Goal: Information Seeking & Learning: Learn about a topic

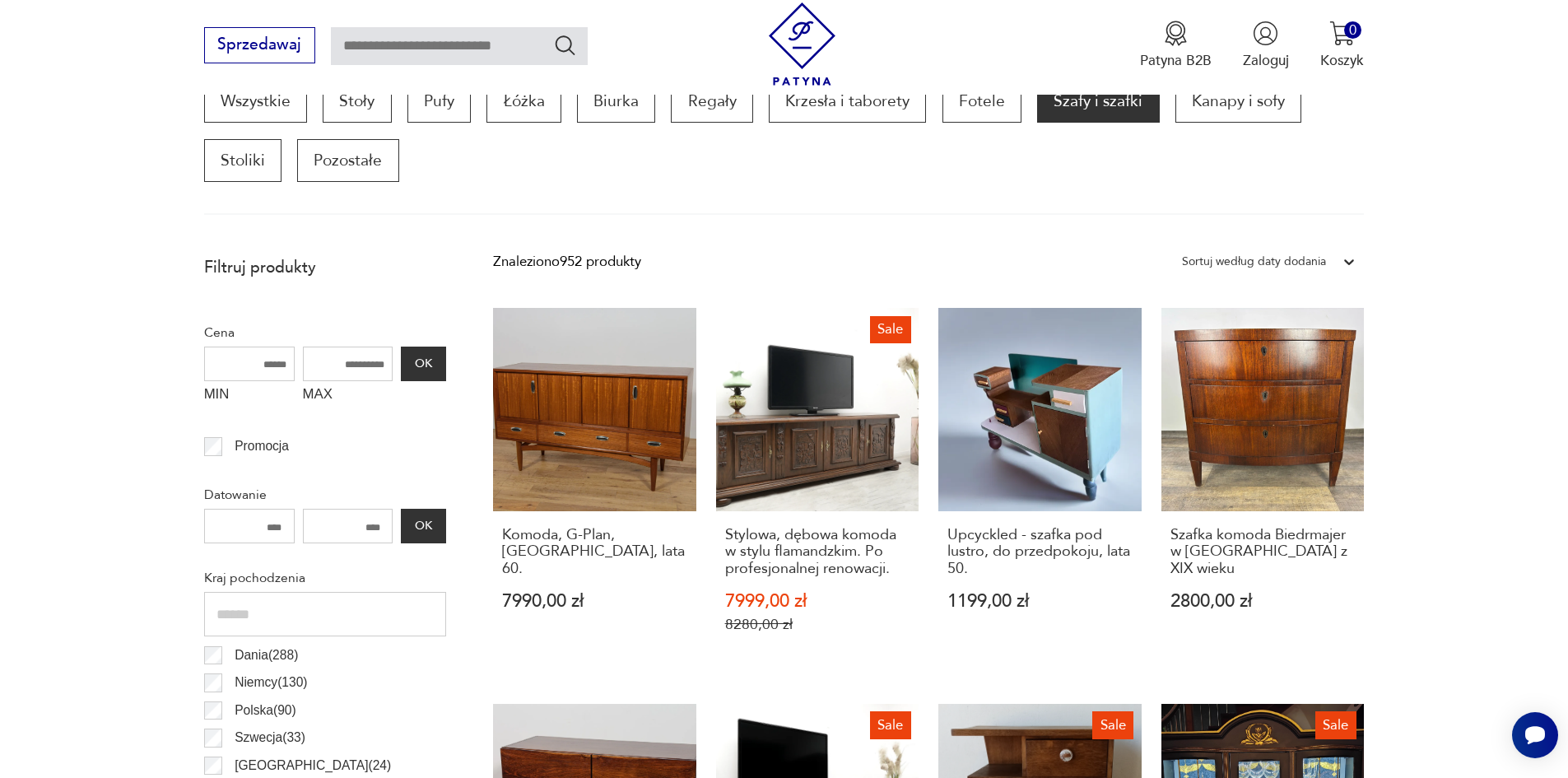
scroll to position [558, 0]
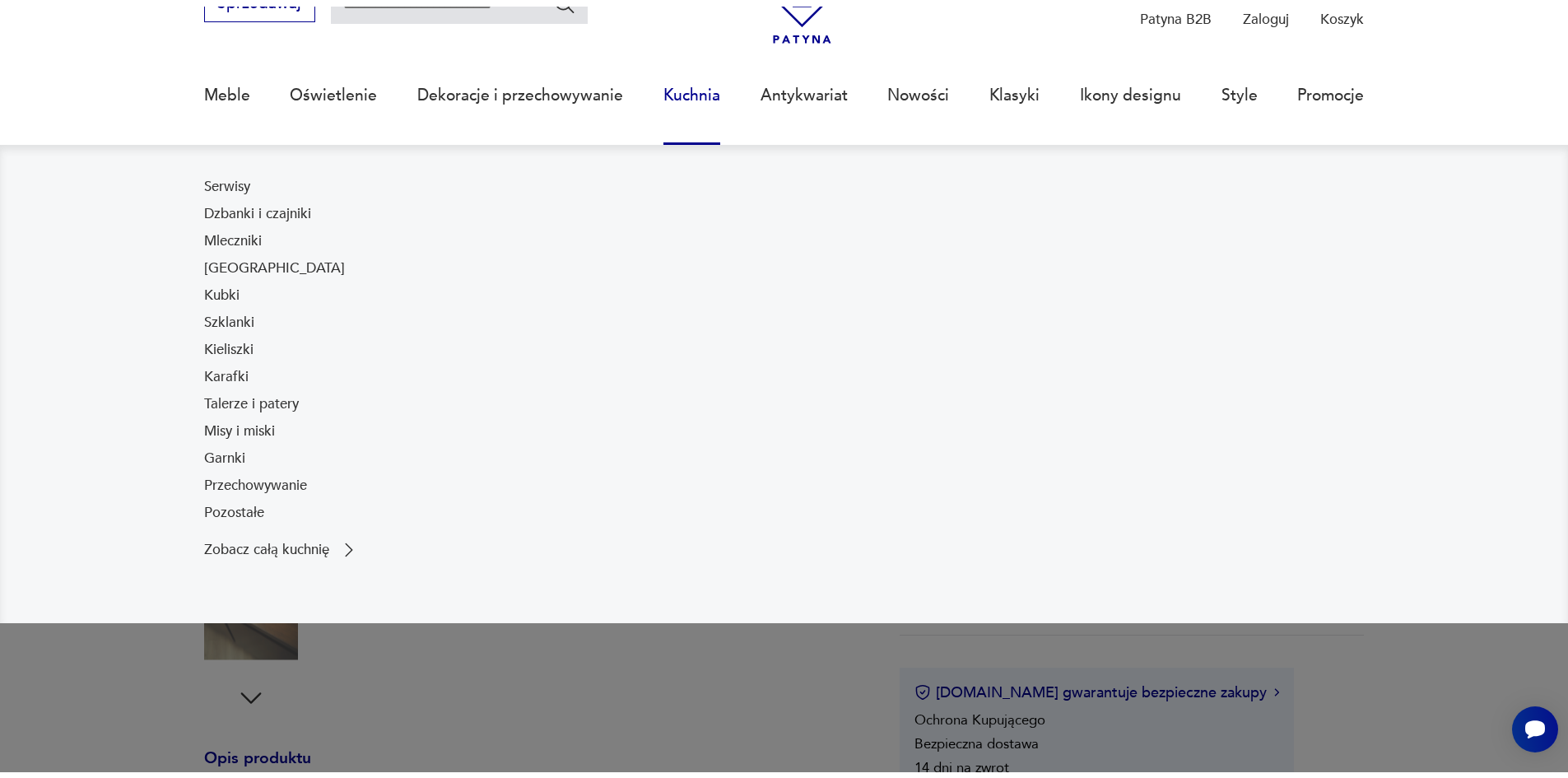
scroll to position [82, 0]
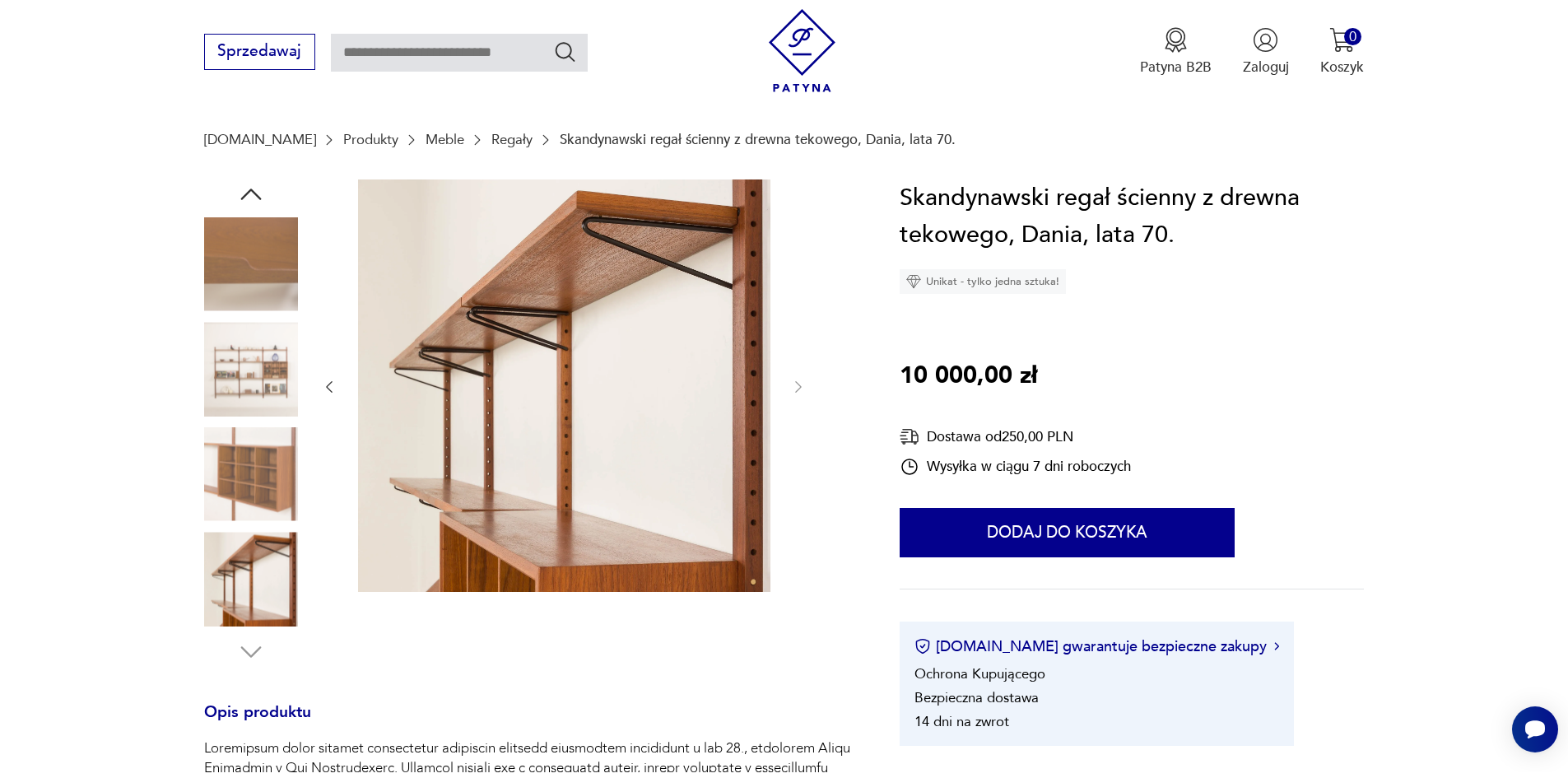
scroll to position [165, 0]
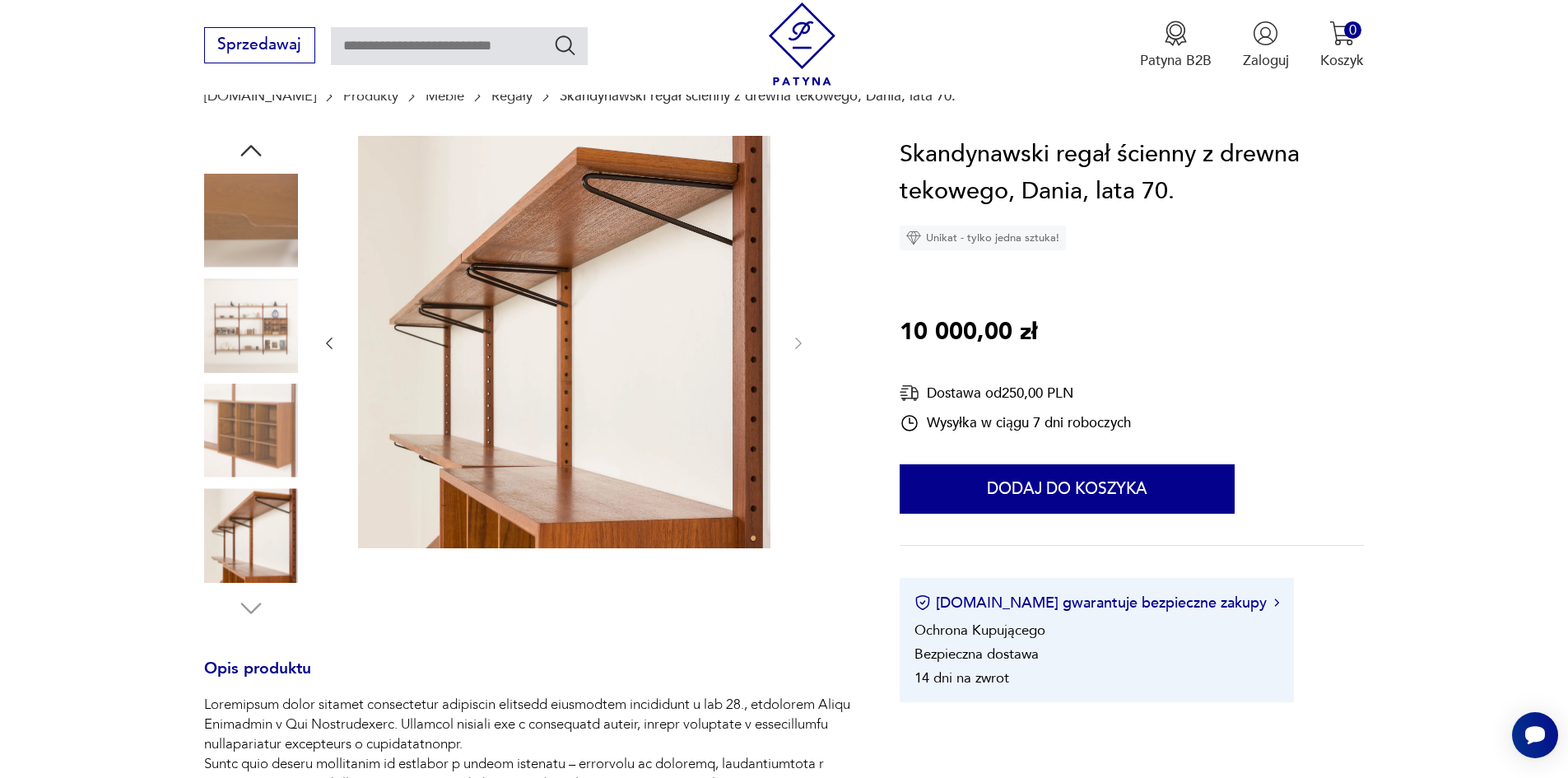
click at [262, 311] on img at bounding box center [251, 325] width 94 height 94
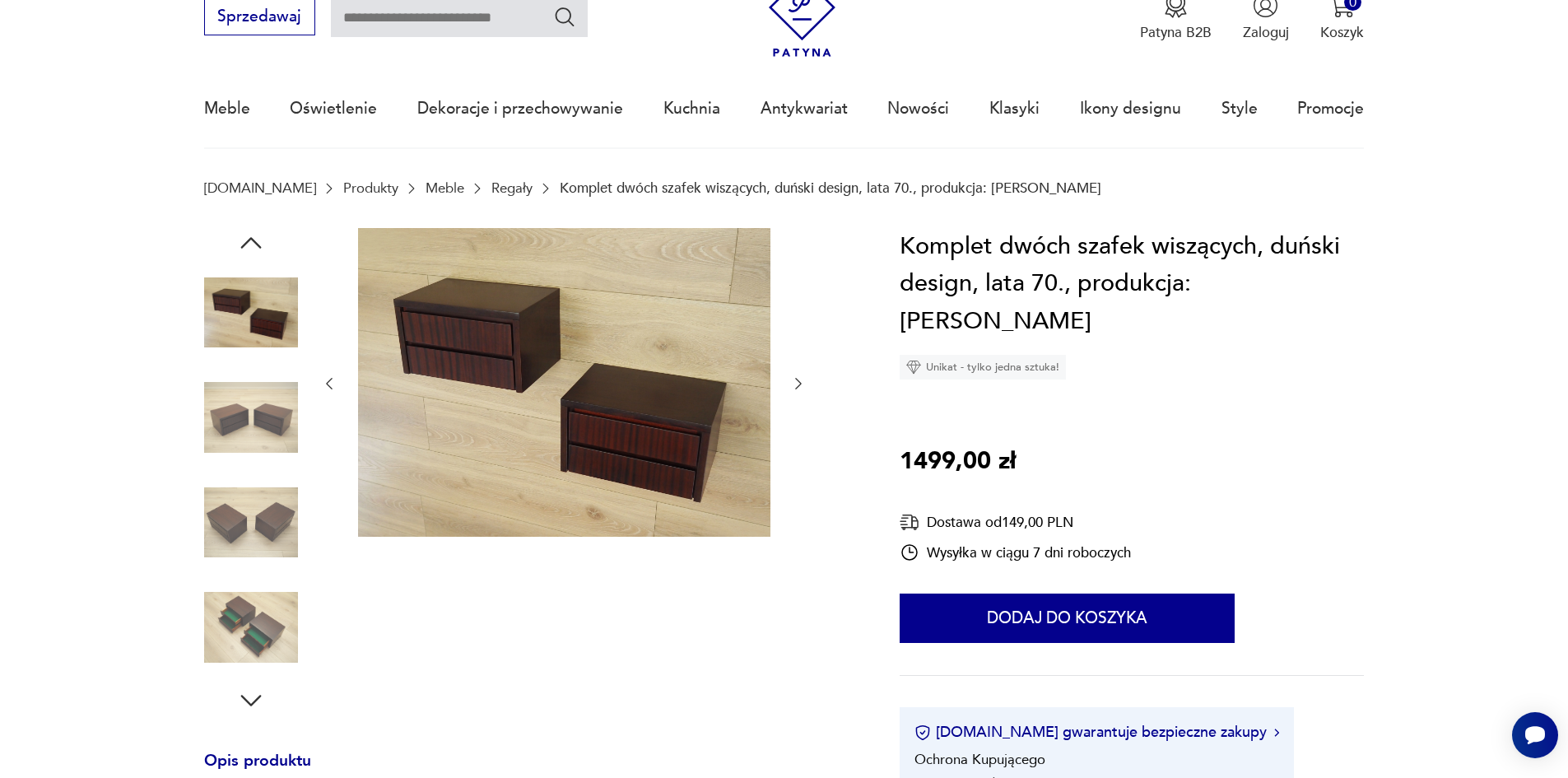
scroll to position [82, 0]
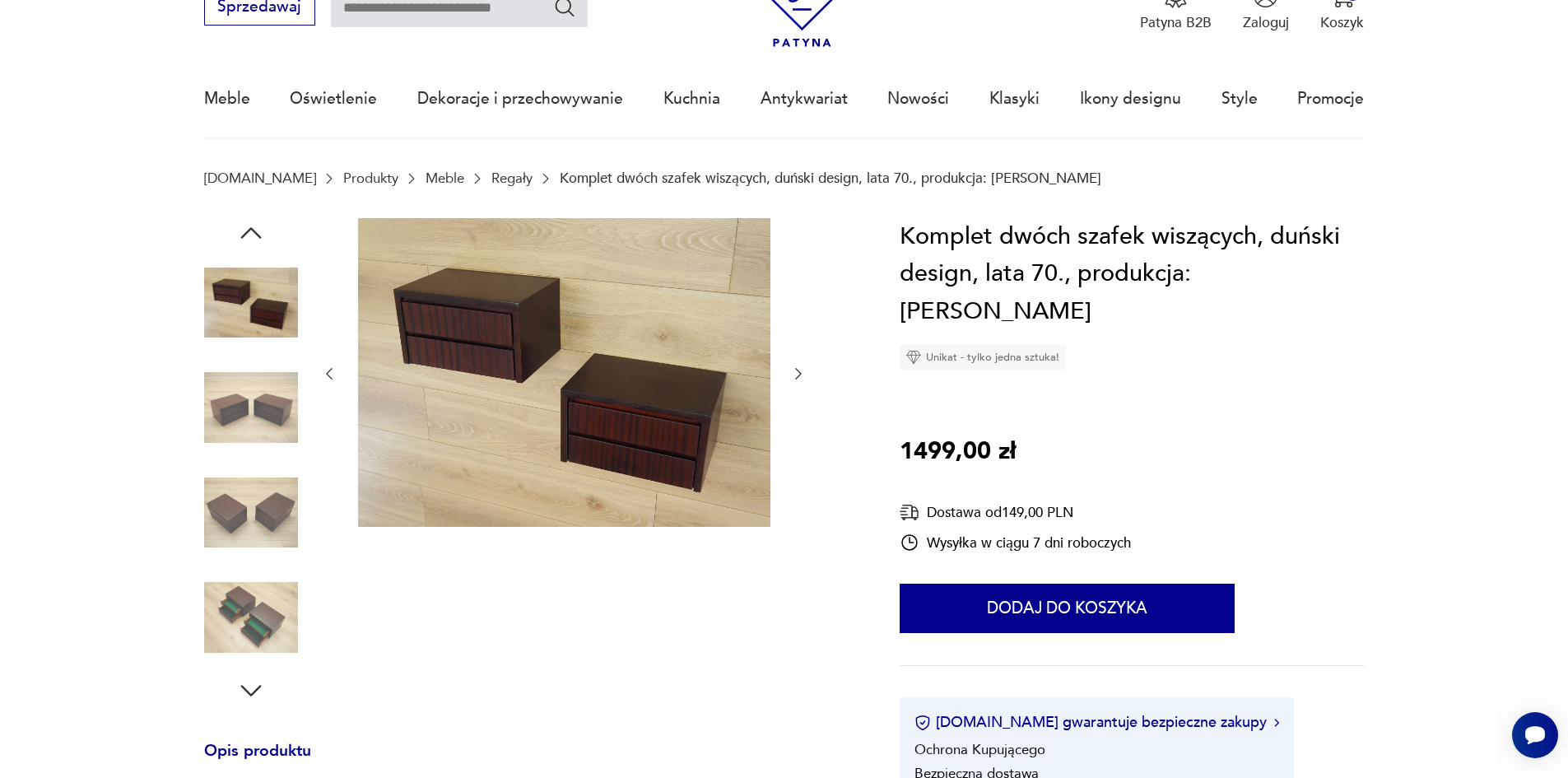
click at [800, 376] on icon "button" at bounding box center [798, 374] width 7 height 12
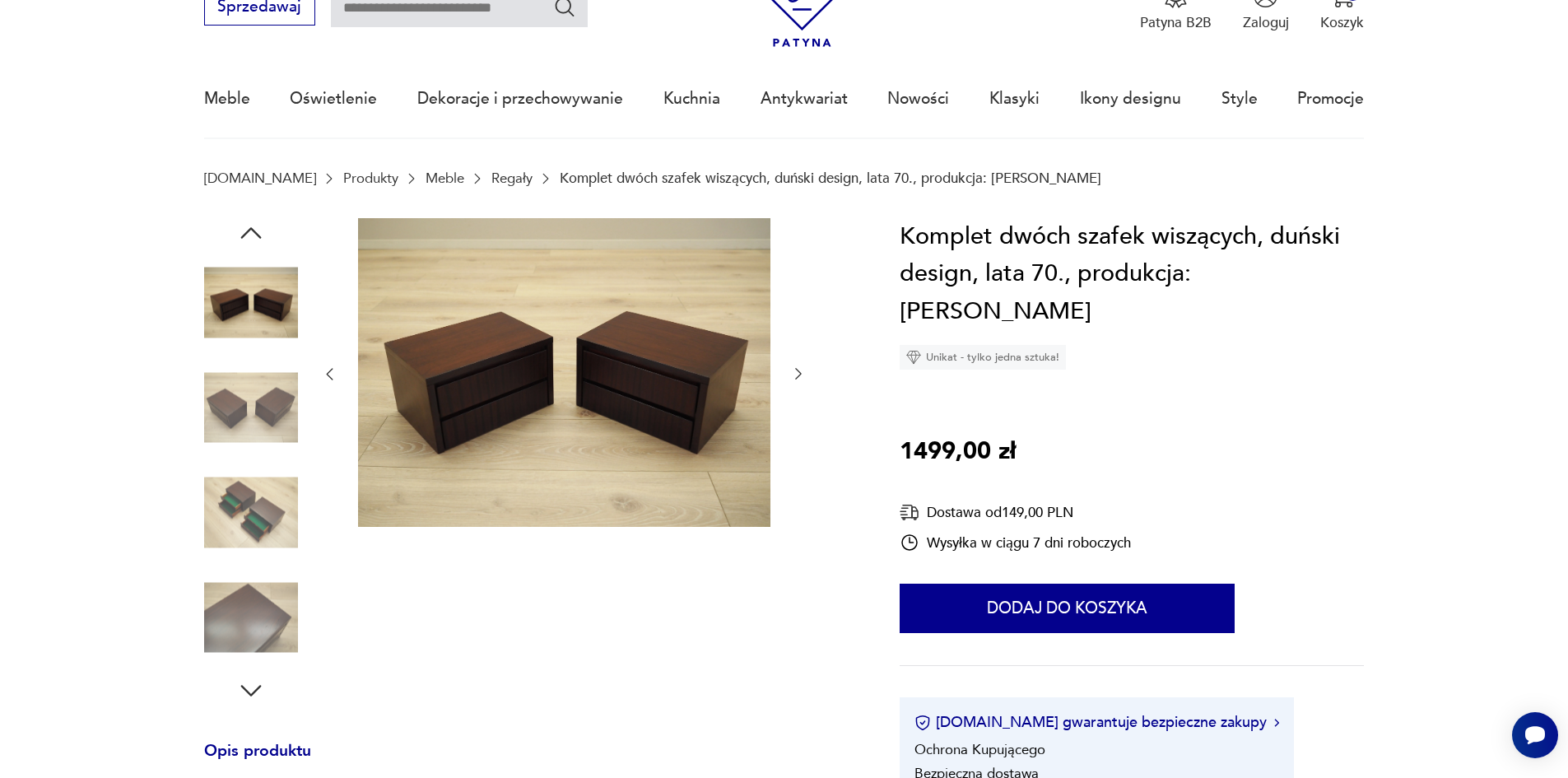
click at [800, 376] on icon "button" at bounding box center [798, 375] width 7 height 12
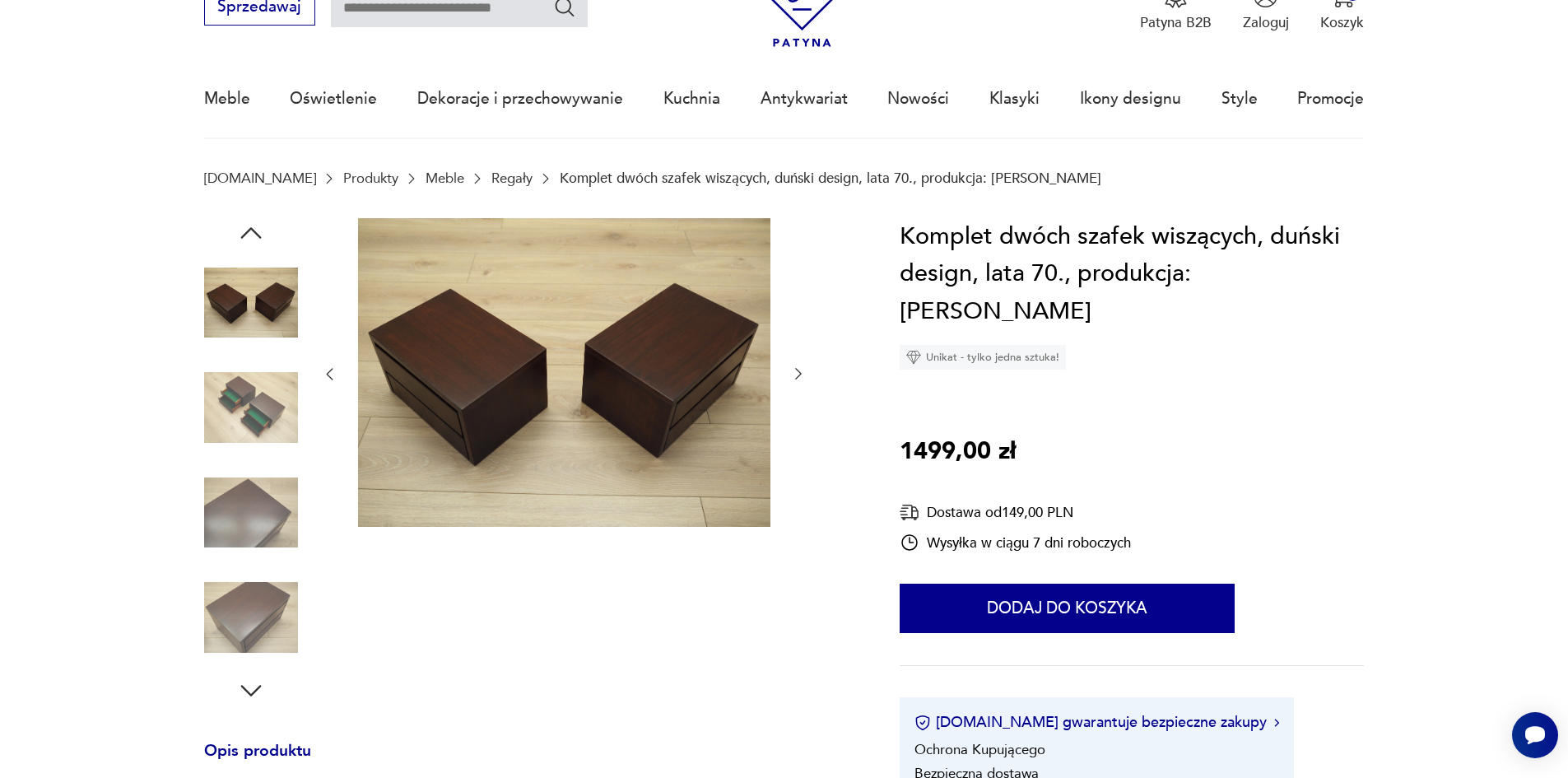
click at [800, 376] on icon "button" at bounding box center [798, 375] width 7 height 12
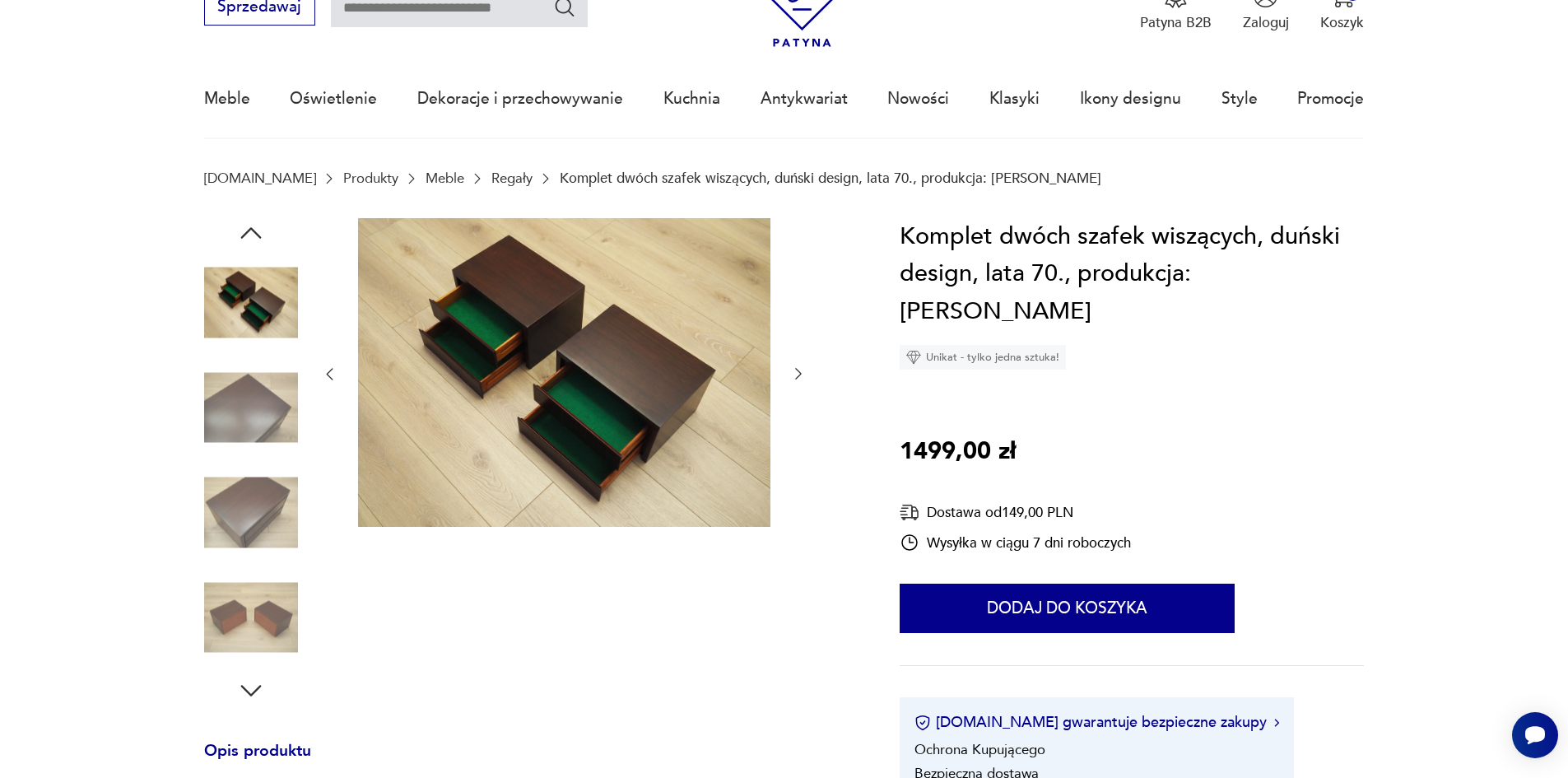
click at [800, 376] on icon "button" at bounding box center [798, 375] width 7 height 12
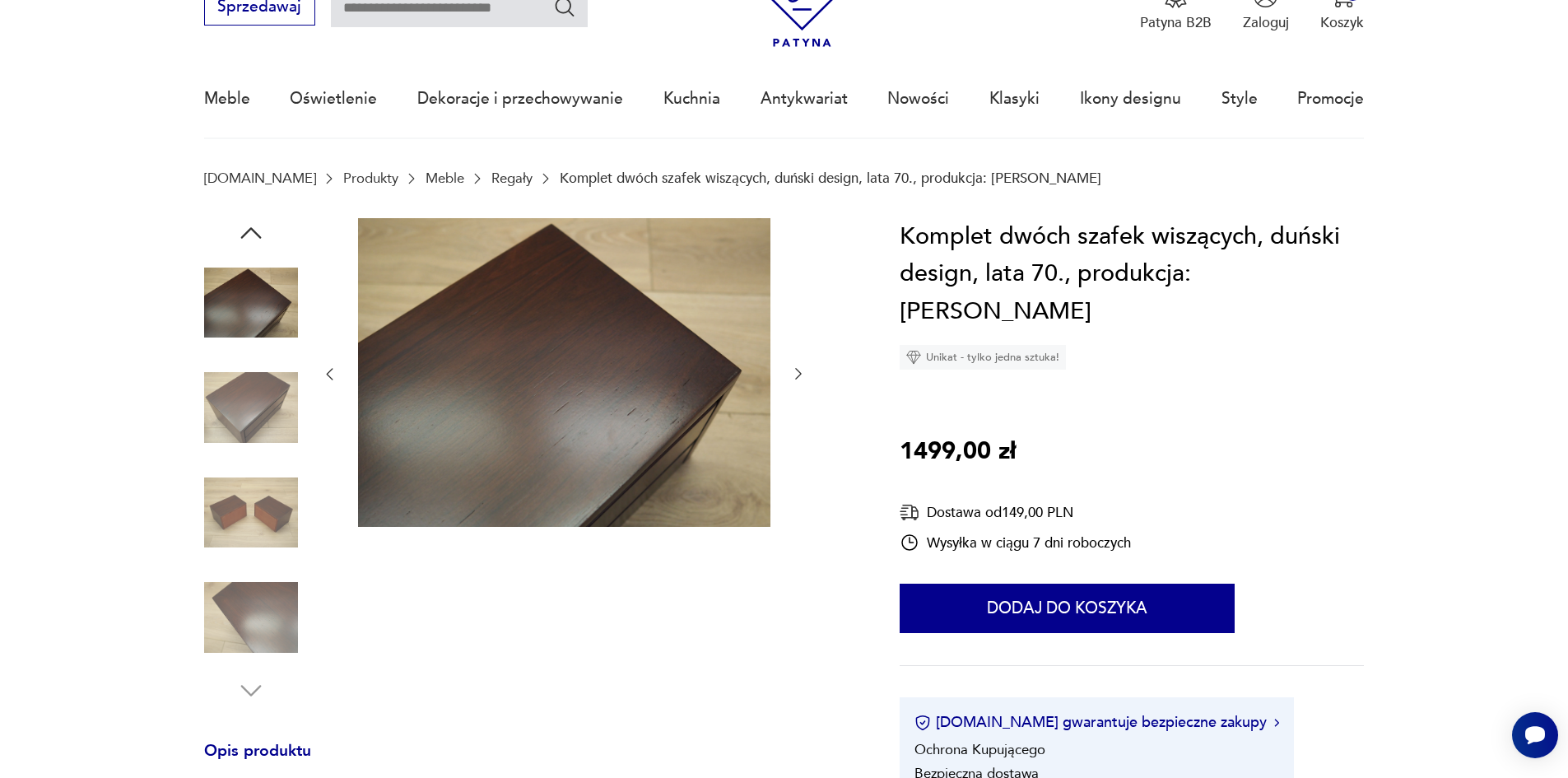
click at [800, 376] on icon "button" at bounding box center [798, 375] width 7 height 12
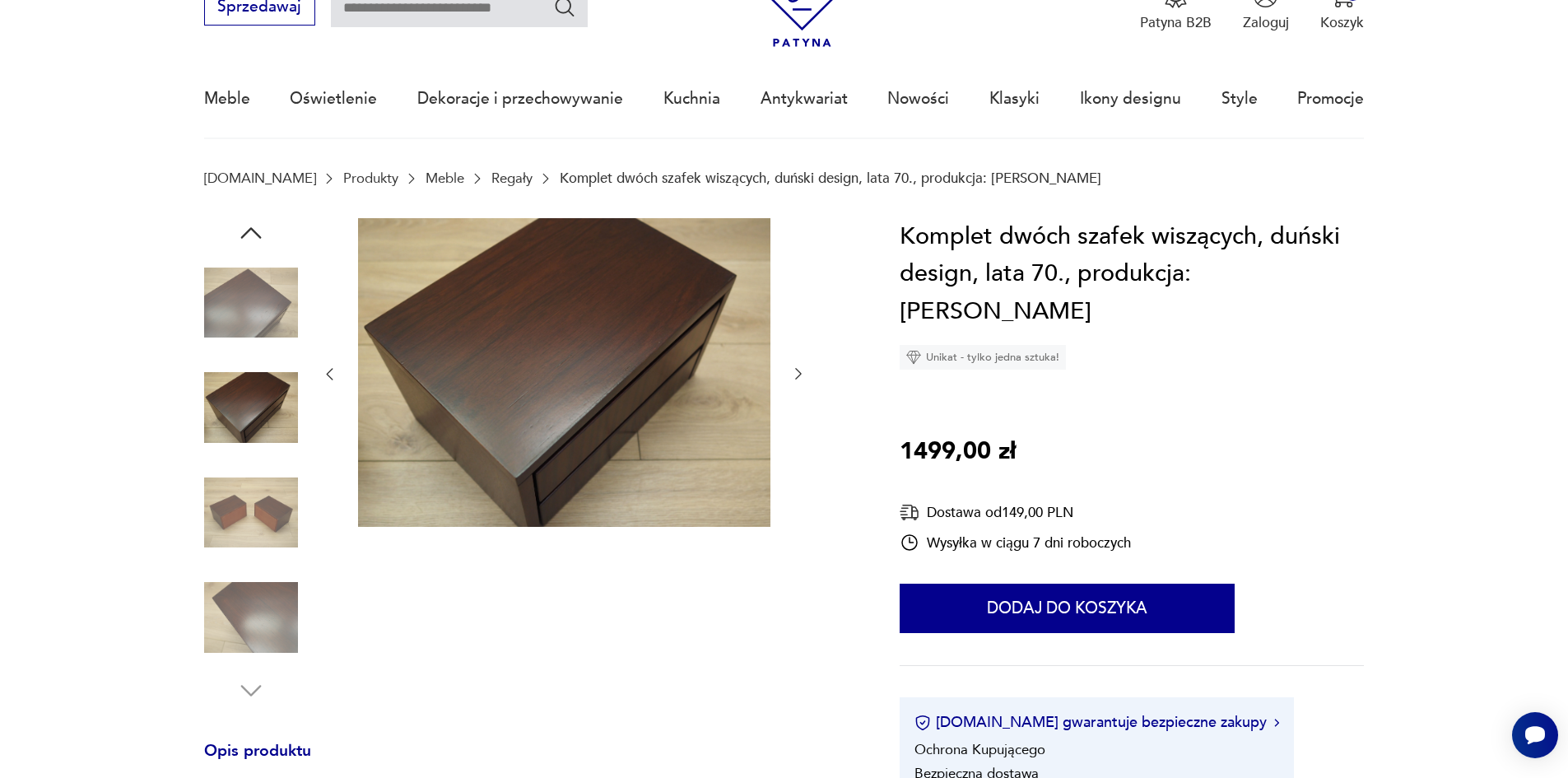
click at [800, 376] on icon "button" at bounding box center [798, 375] width 7 height 12
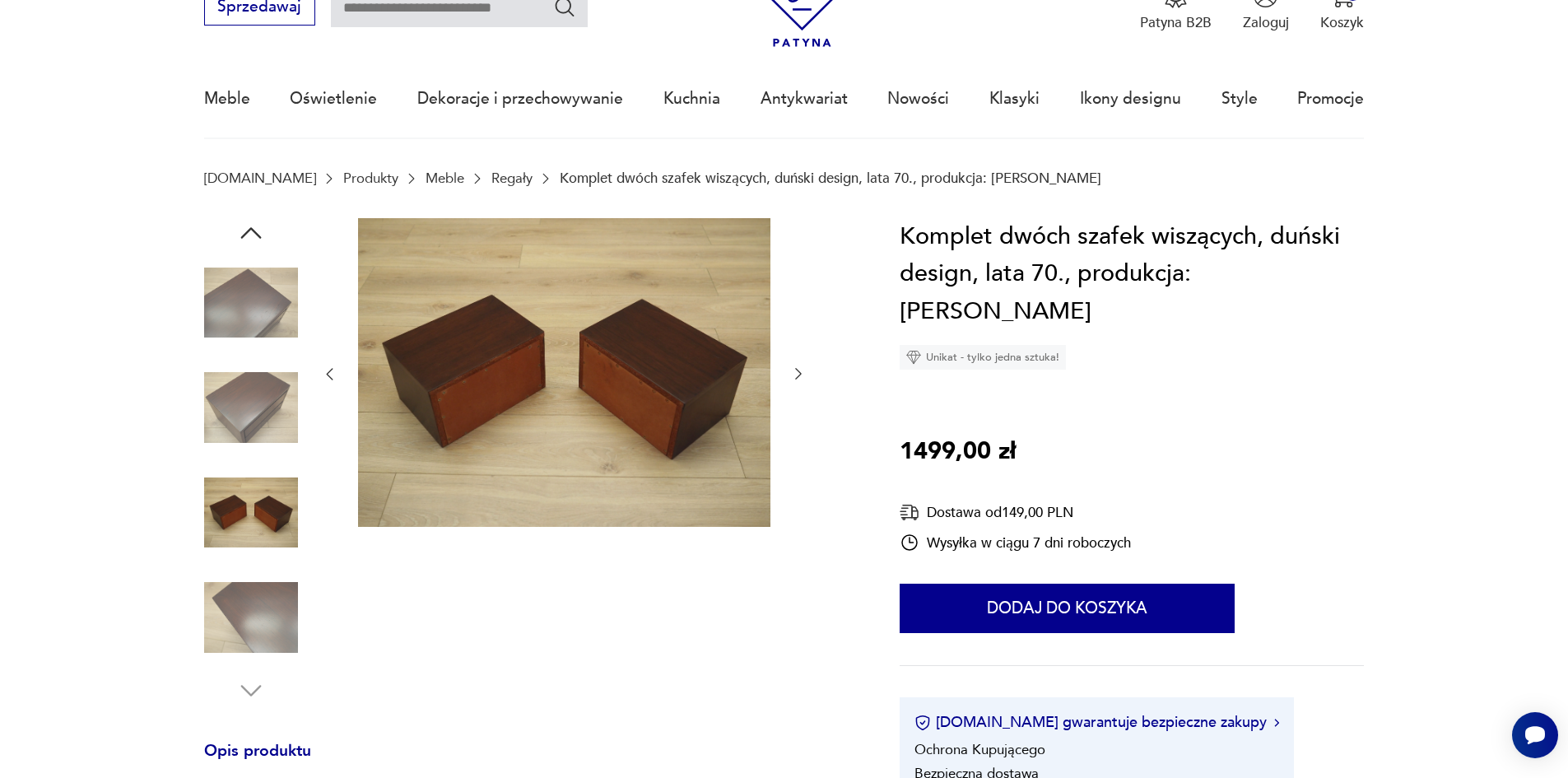
click at [800, 376] on icon "button" at bounding box center [798, 375] width 7 height 12
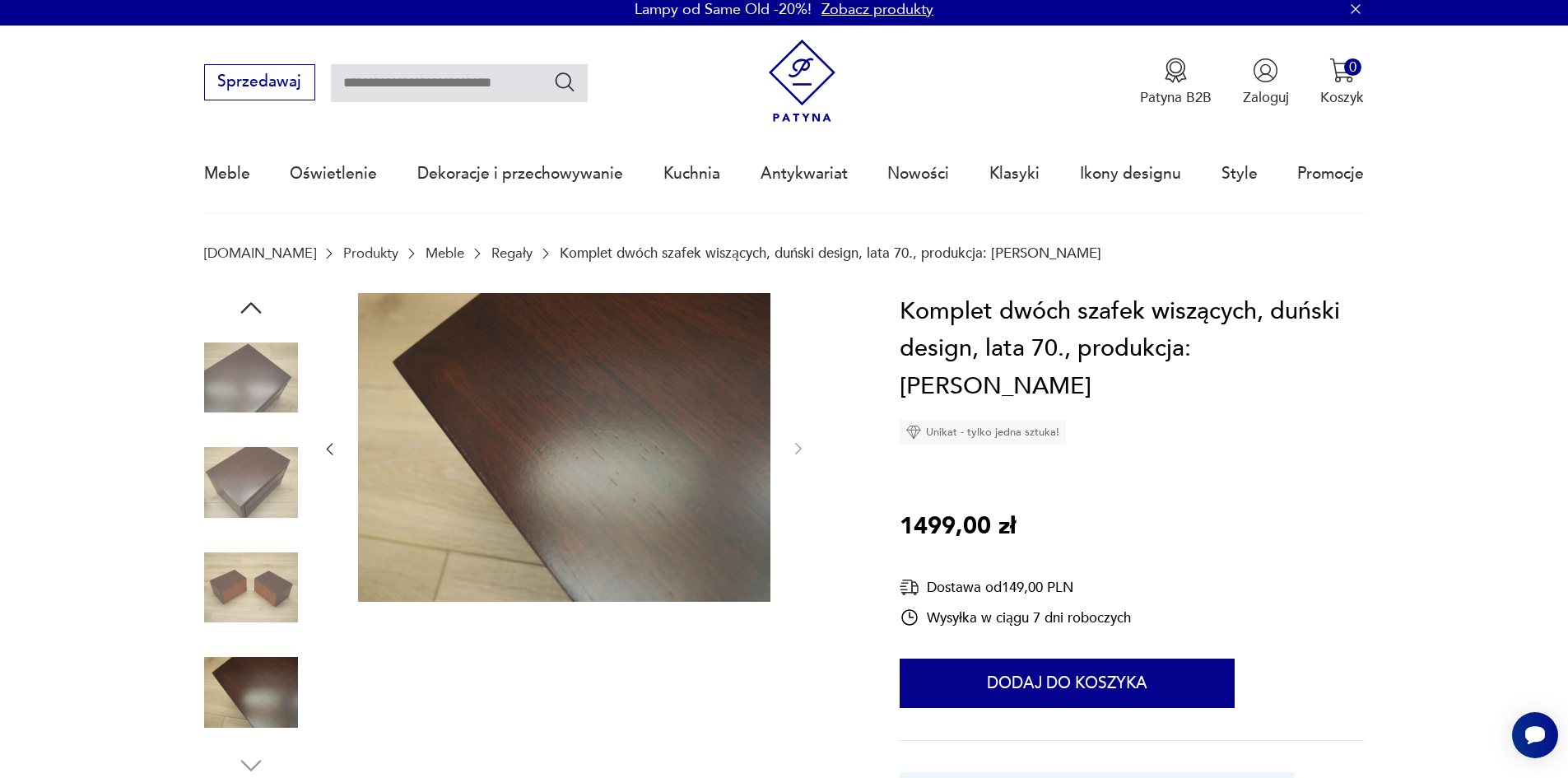
scroll to position [0, 0]
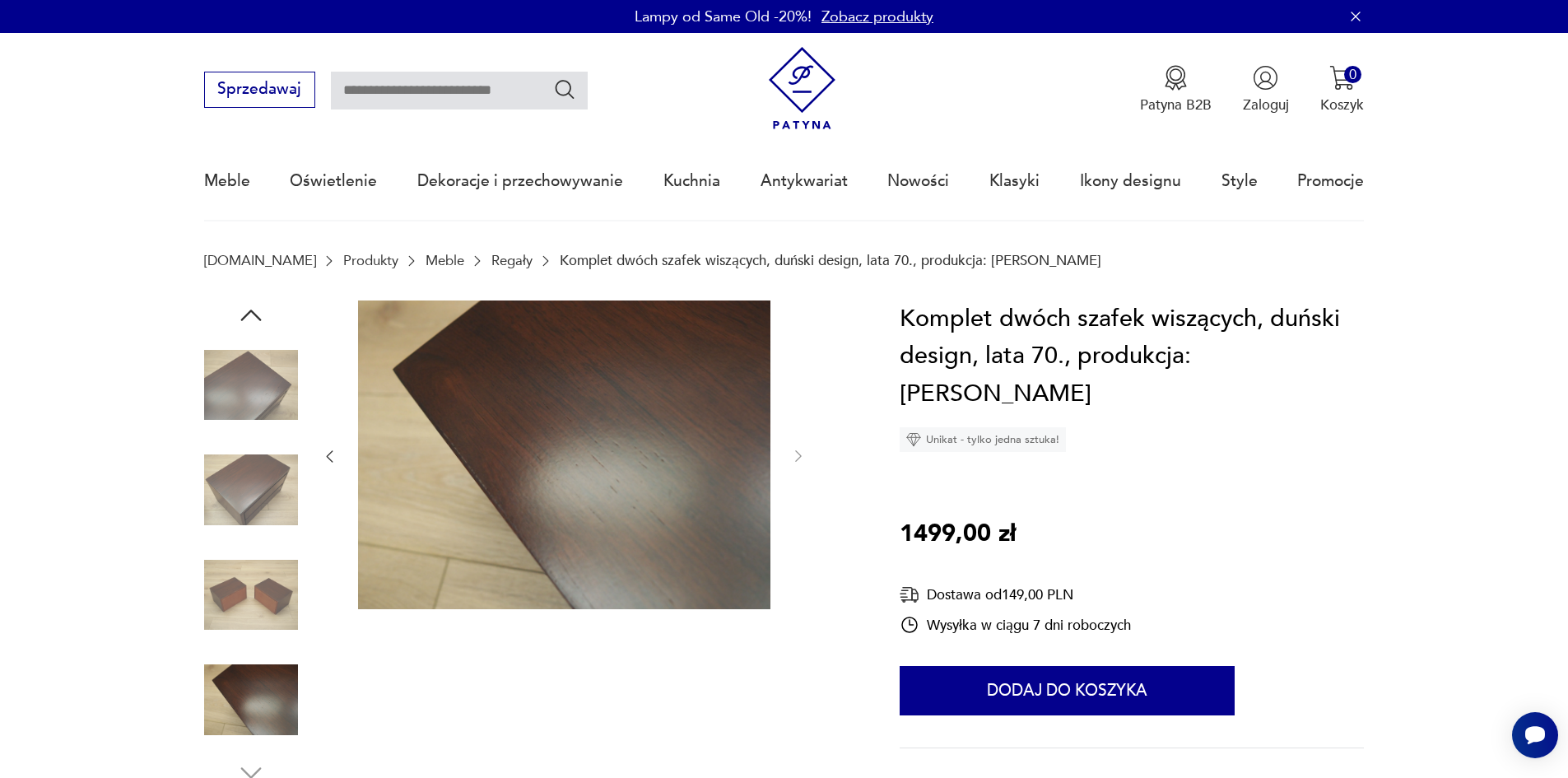
click at [237, 368] on img at bounding box center [251, 385] width 94 height 94
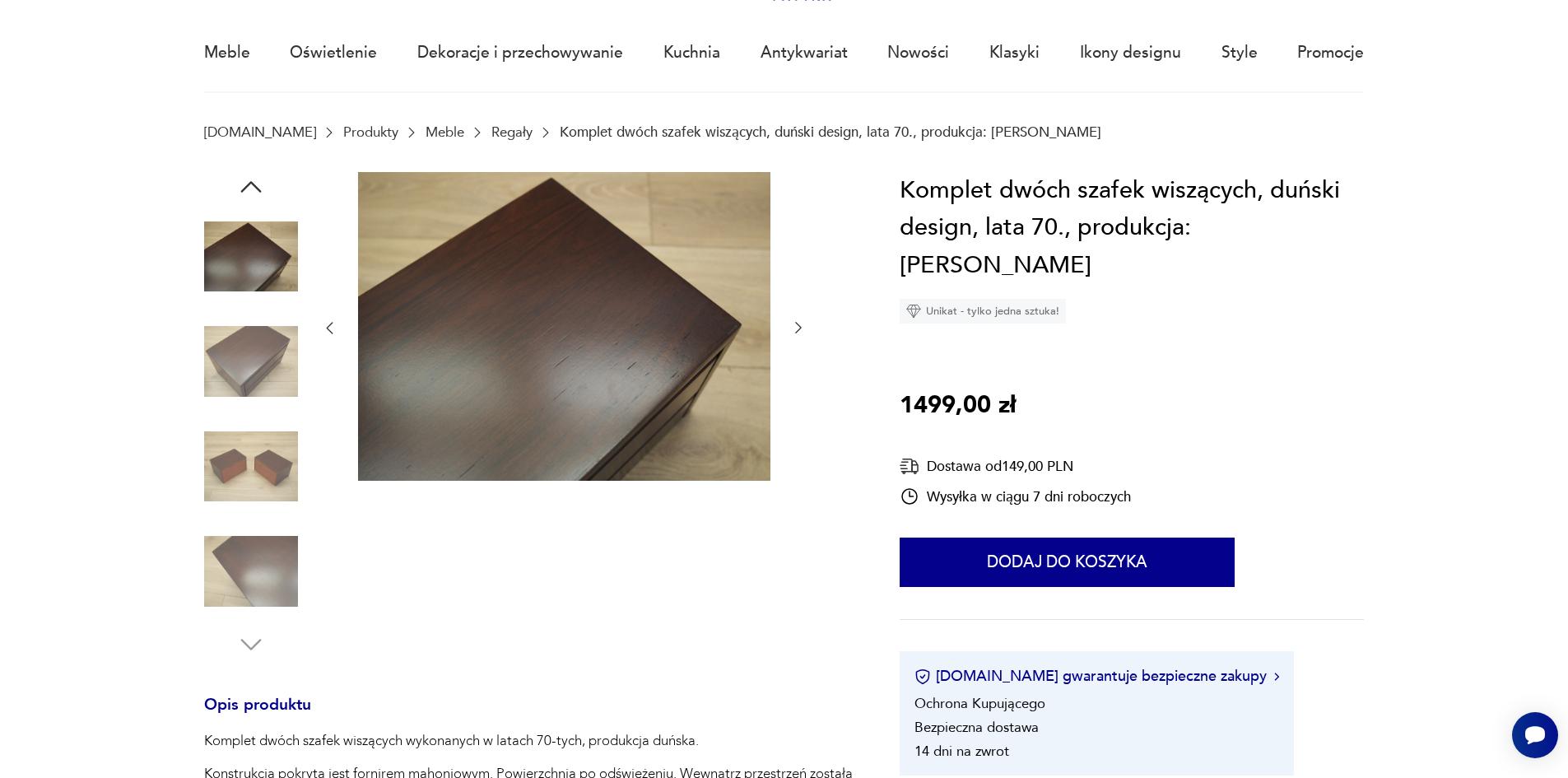
scroll to position [165, 0]
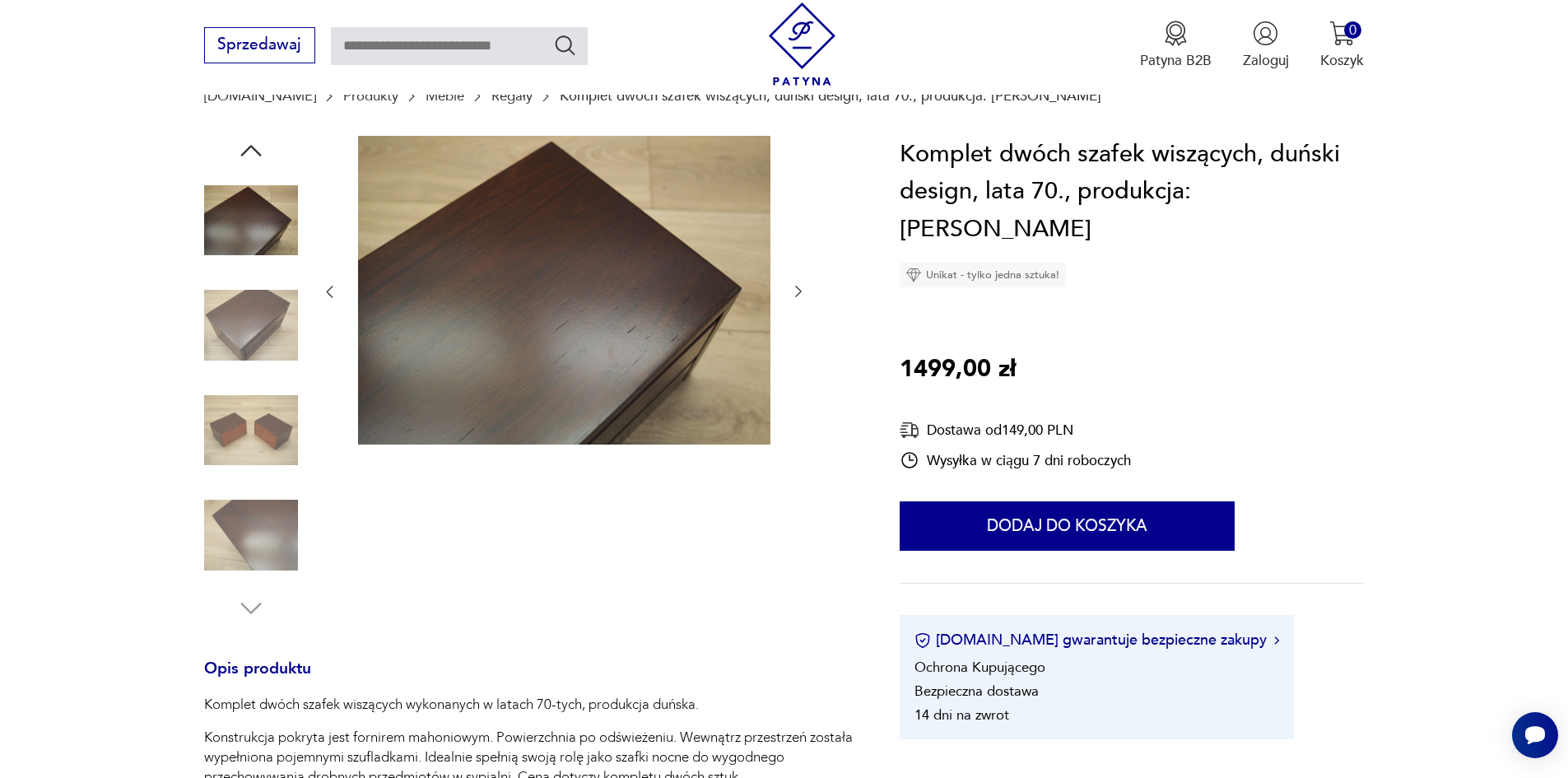
click at [266, 314] on img at bounding box center [251, 325] width 94 height 94
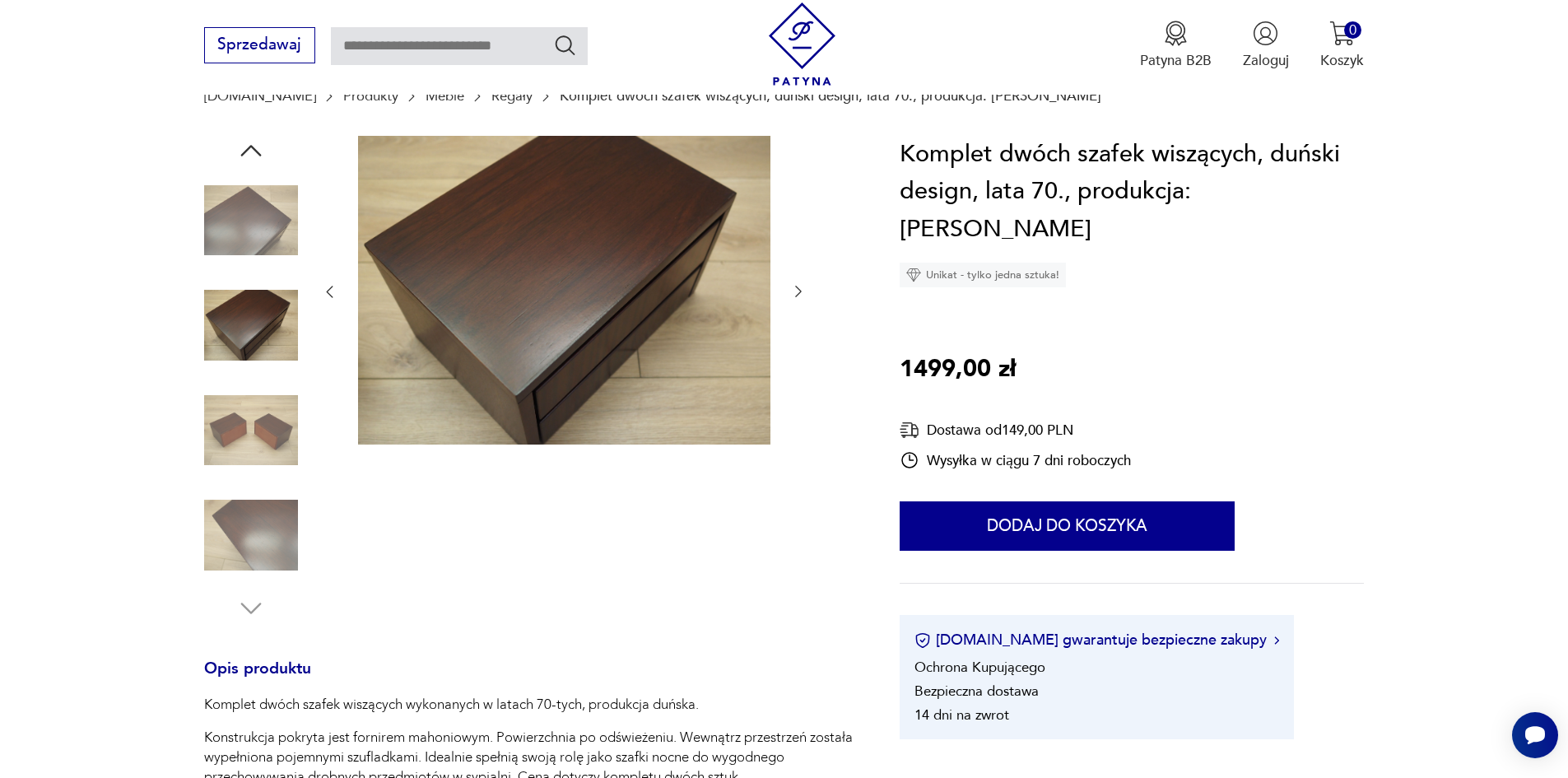
click at [249, 425] on img at bounding box center [251, 430] width 94 height 94
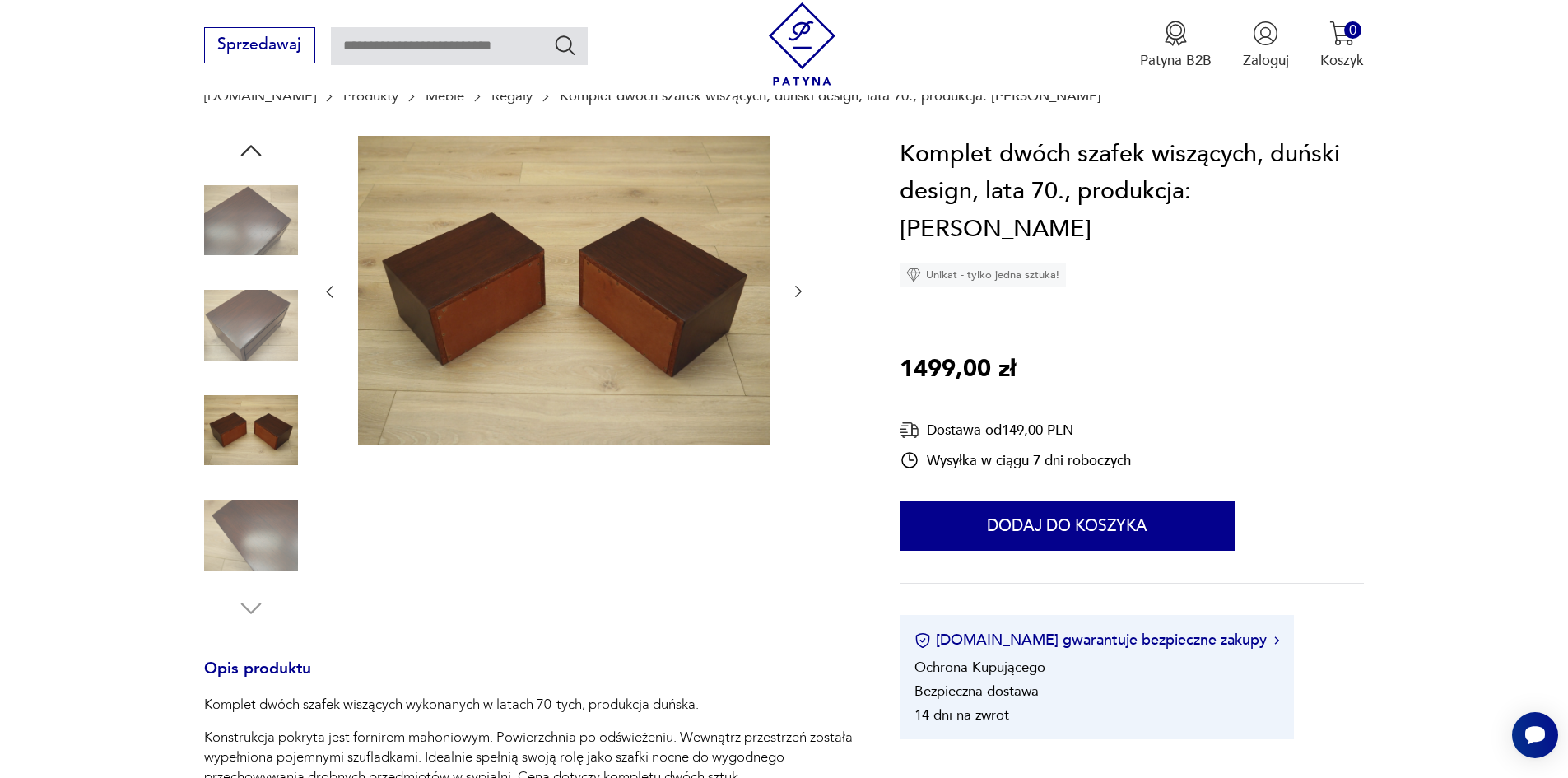
click at [247, 153] on icon "button" at bounding box center [251, 150] width 30 height 30
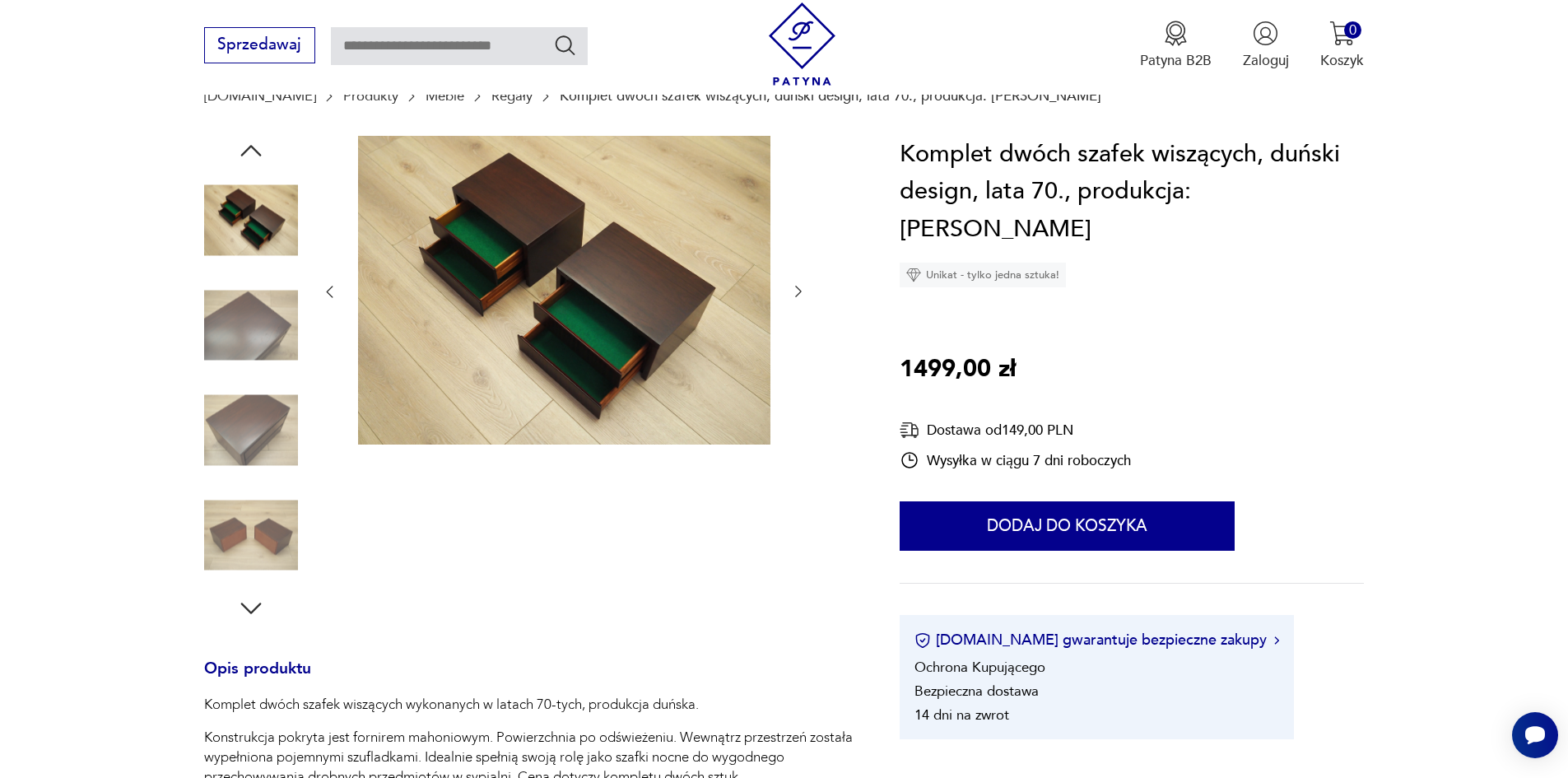
click at [247, 153] on icon "button" at bounding box center [251, 150] width 30 height 30
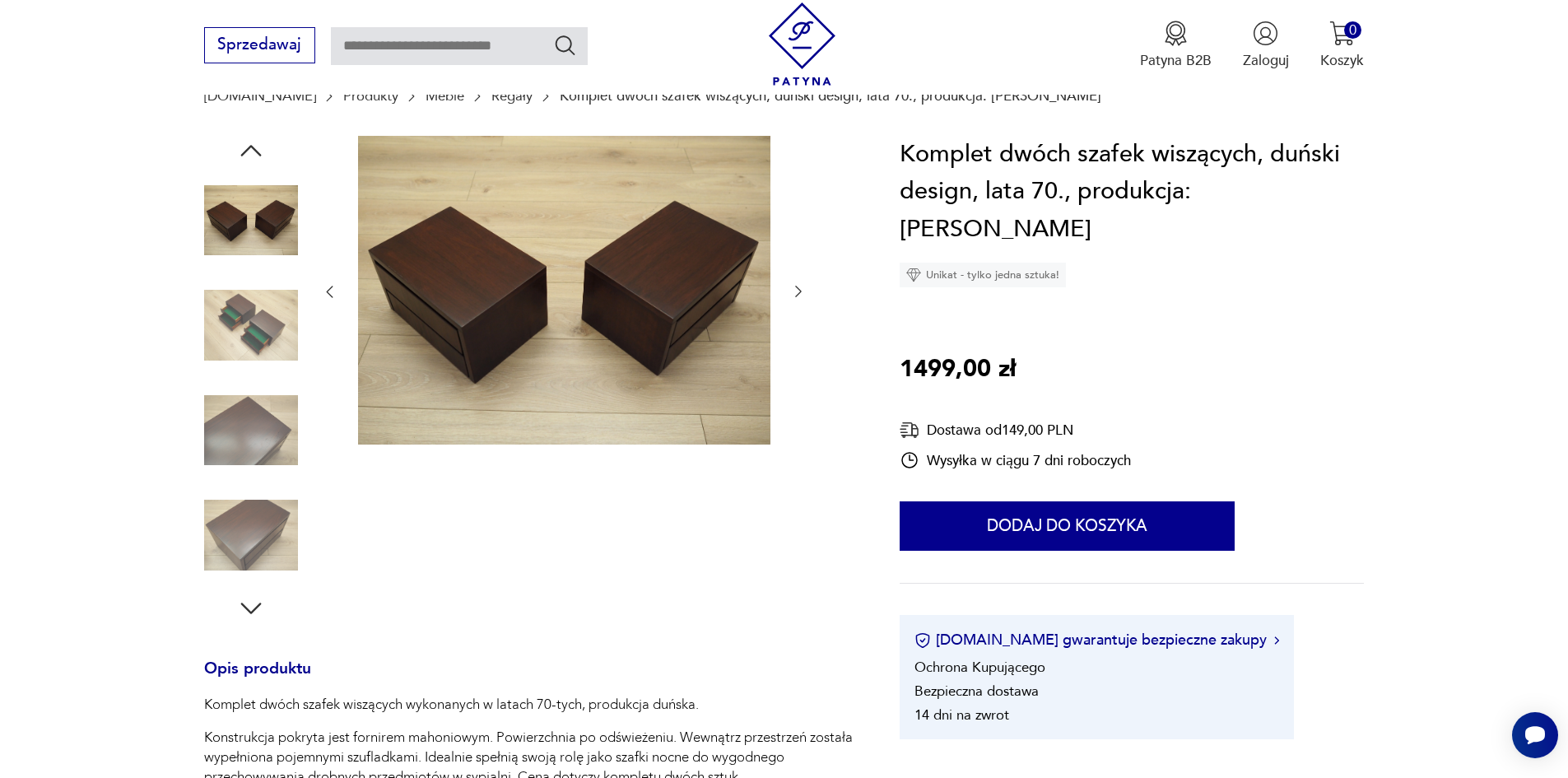
click at [247, 153] on icon "button" at bounding box center [251, 150] width 30 height 30
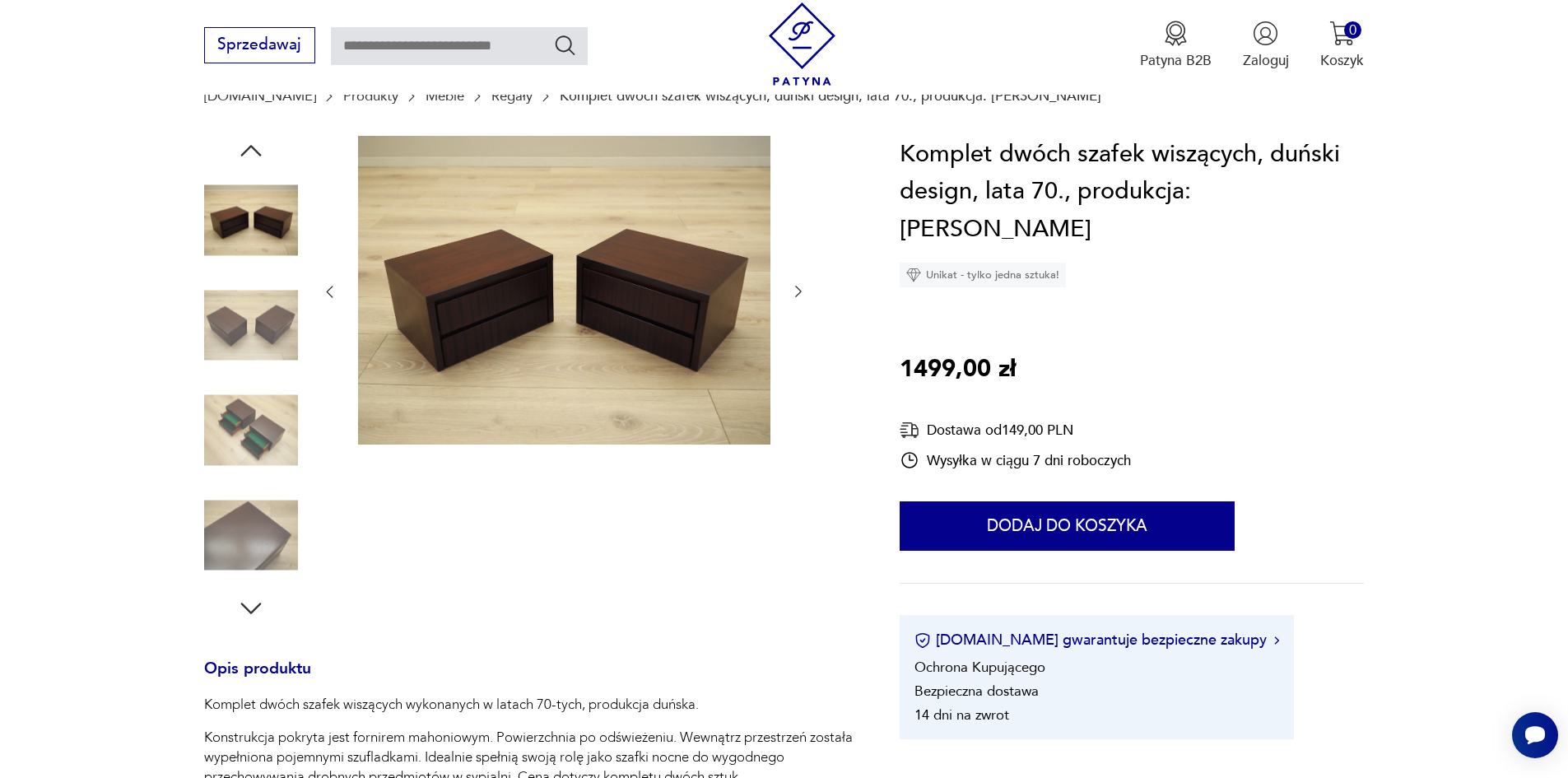
click at [247, 153] on icon "button" at bounding box center [251, 150] width 30 height 30
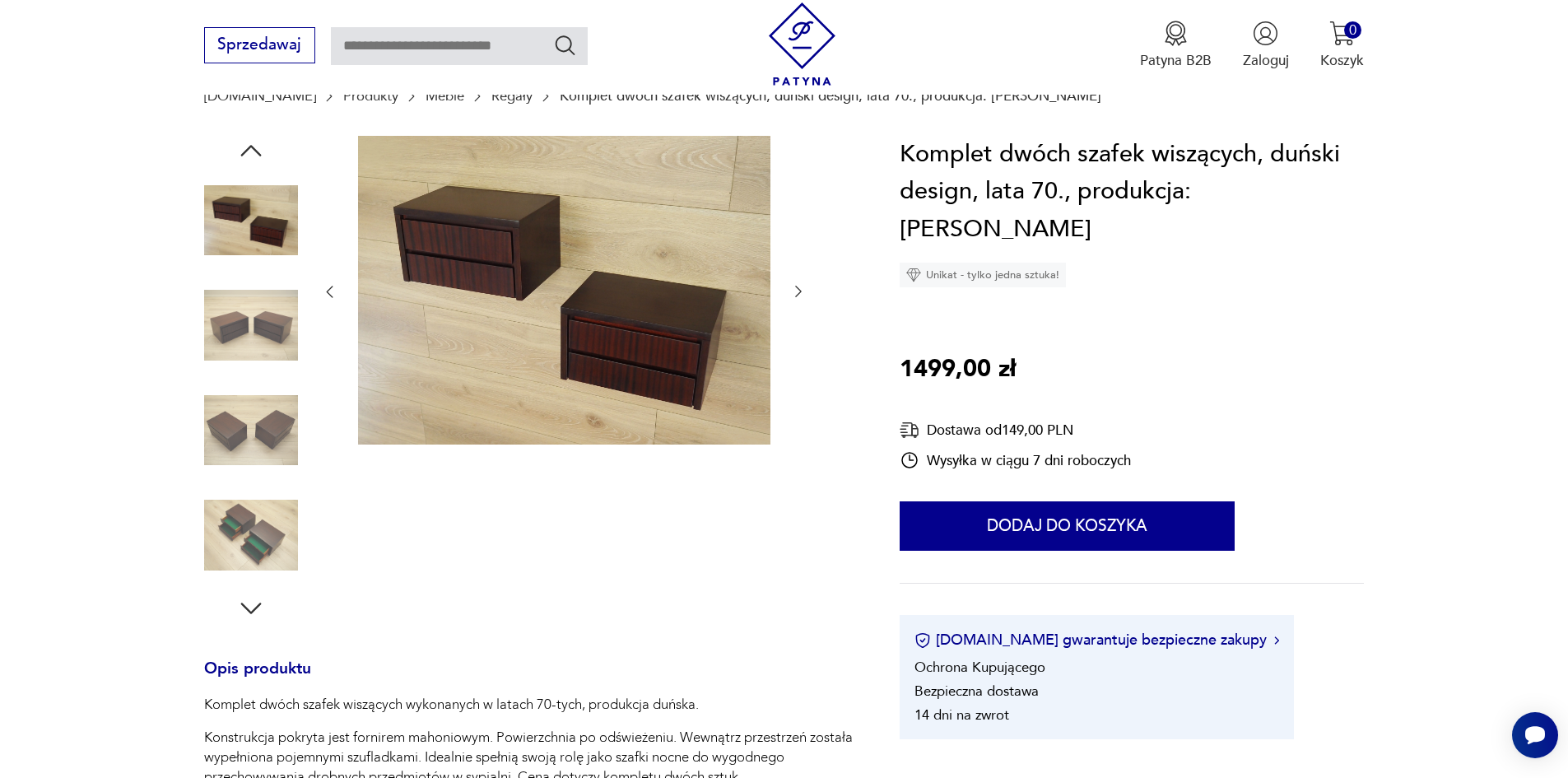
click at [247, 153] on icon "button" at bounding box center [251, 150] width 30 height 30
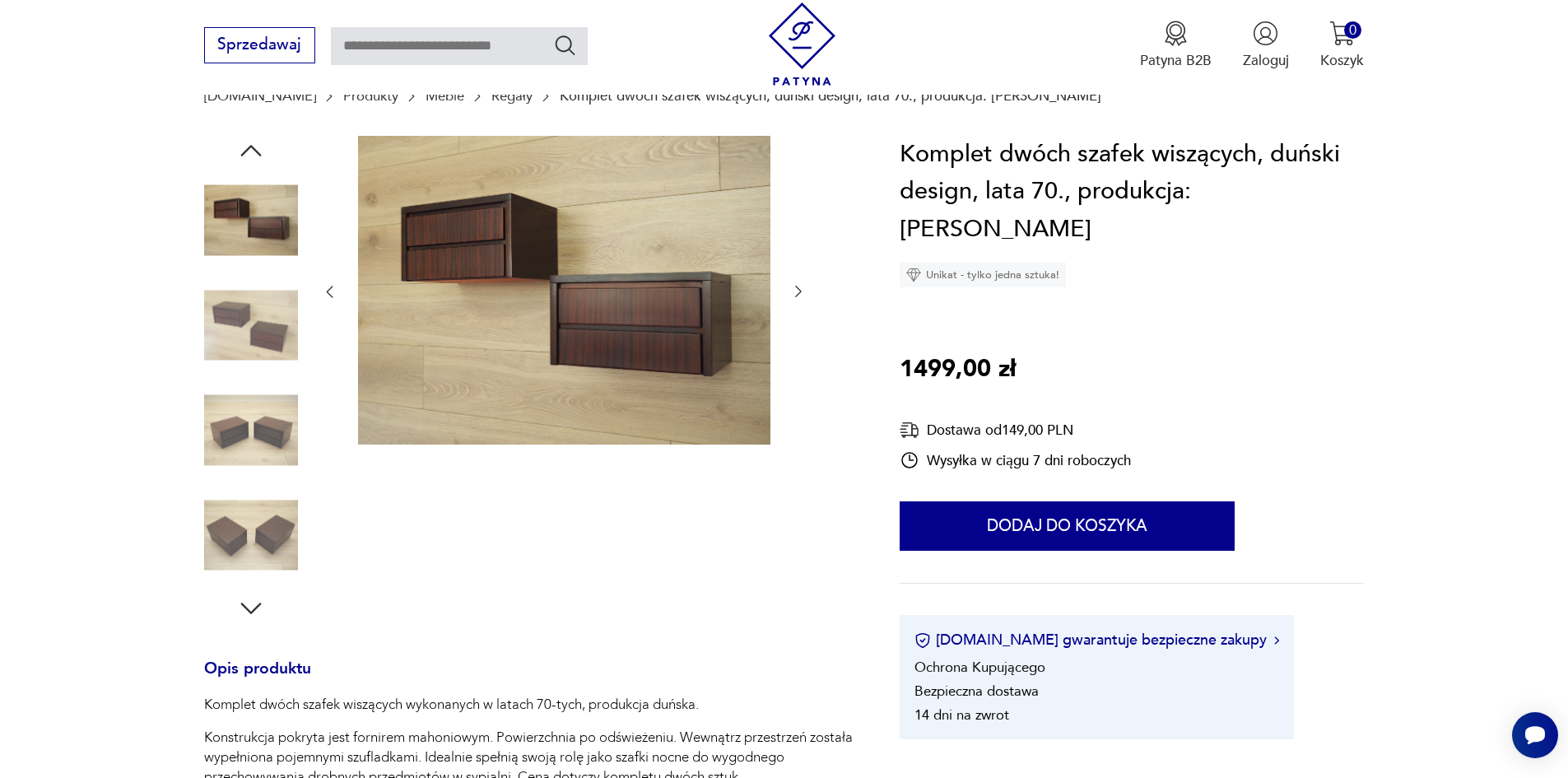
click at [247, 153] on icon "button" at bounding box center [251, 150] width 30 height 30
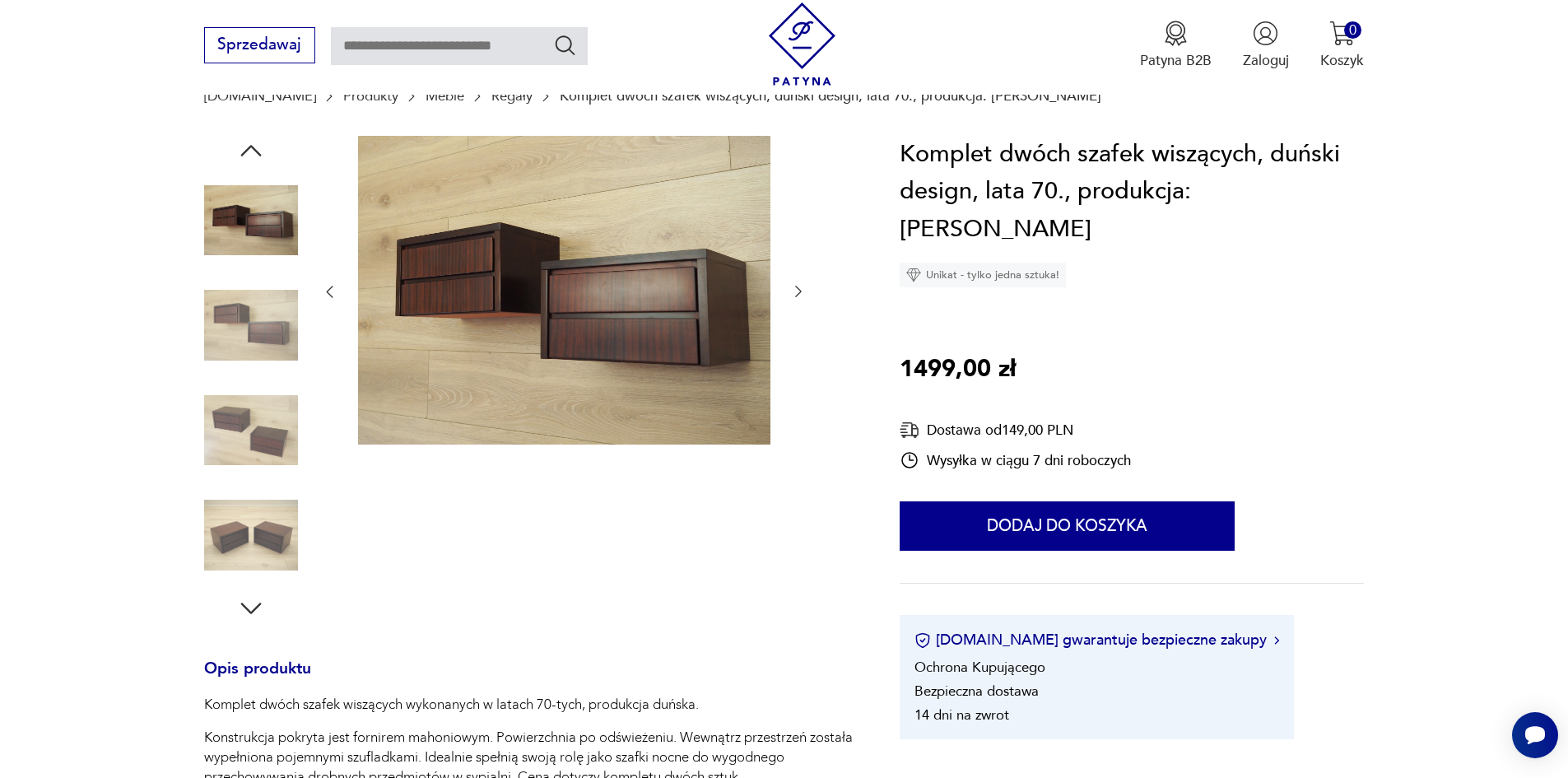
click at [247, 153] on icon "button" at bounding box center [251, 150] width 30 height 30
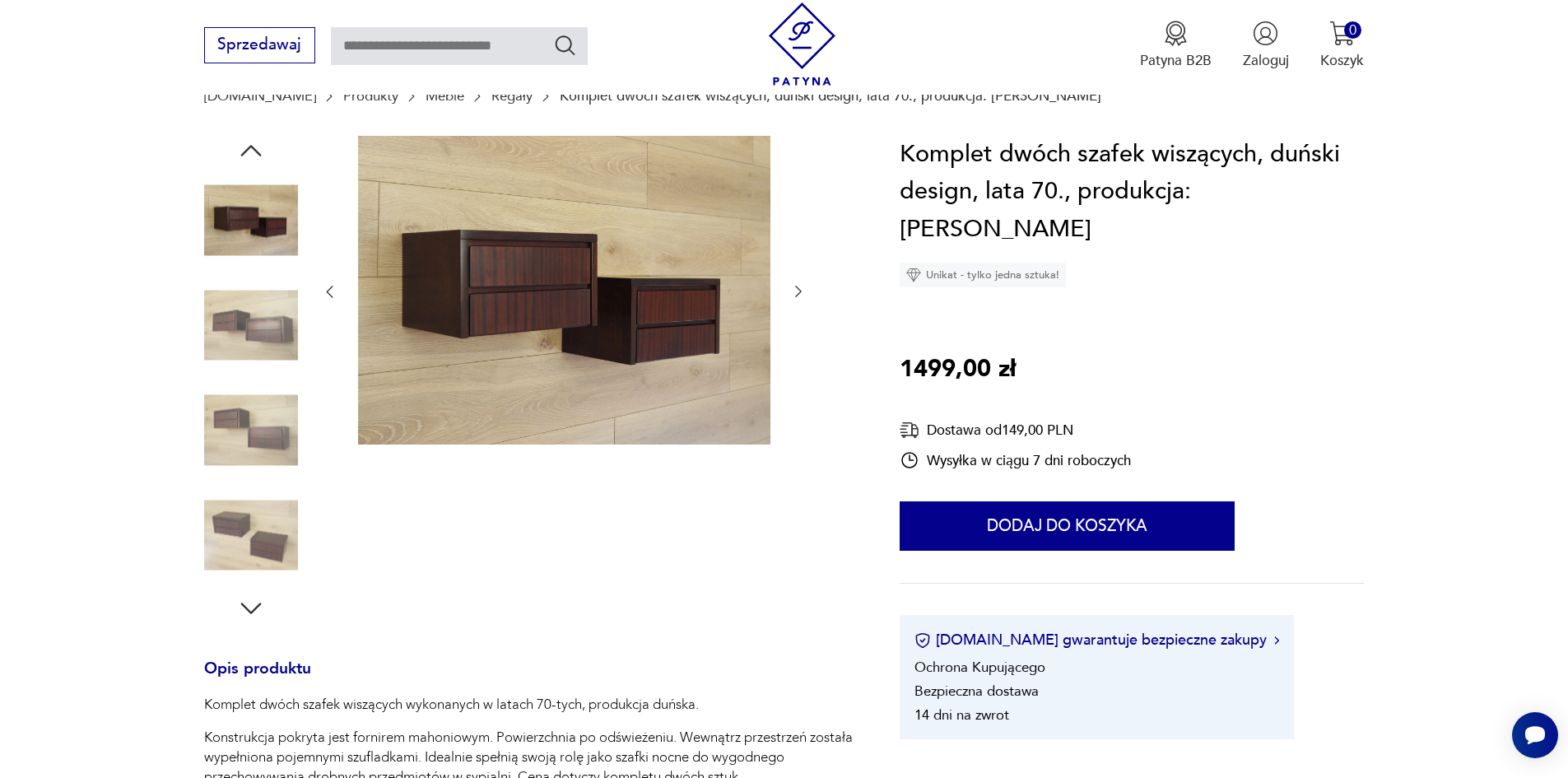
click at [247, 153] on icon "button" at bounding box center [251, 150] width 30 height 30
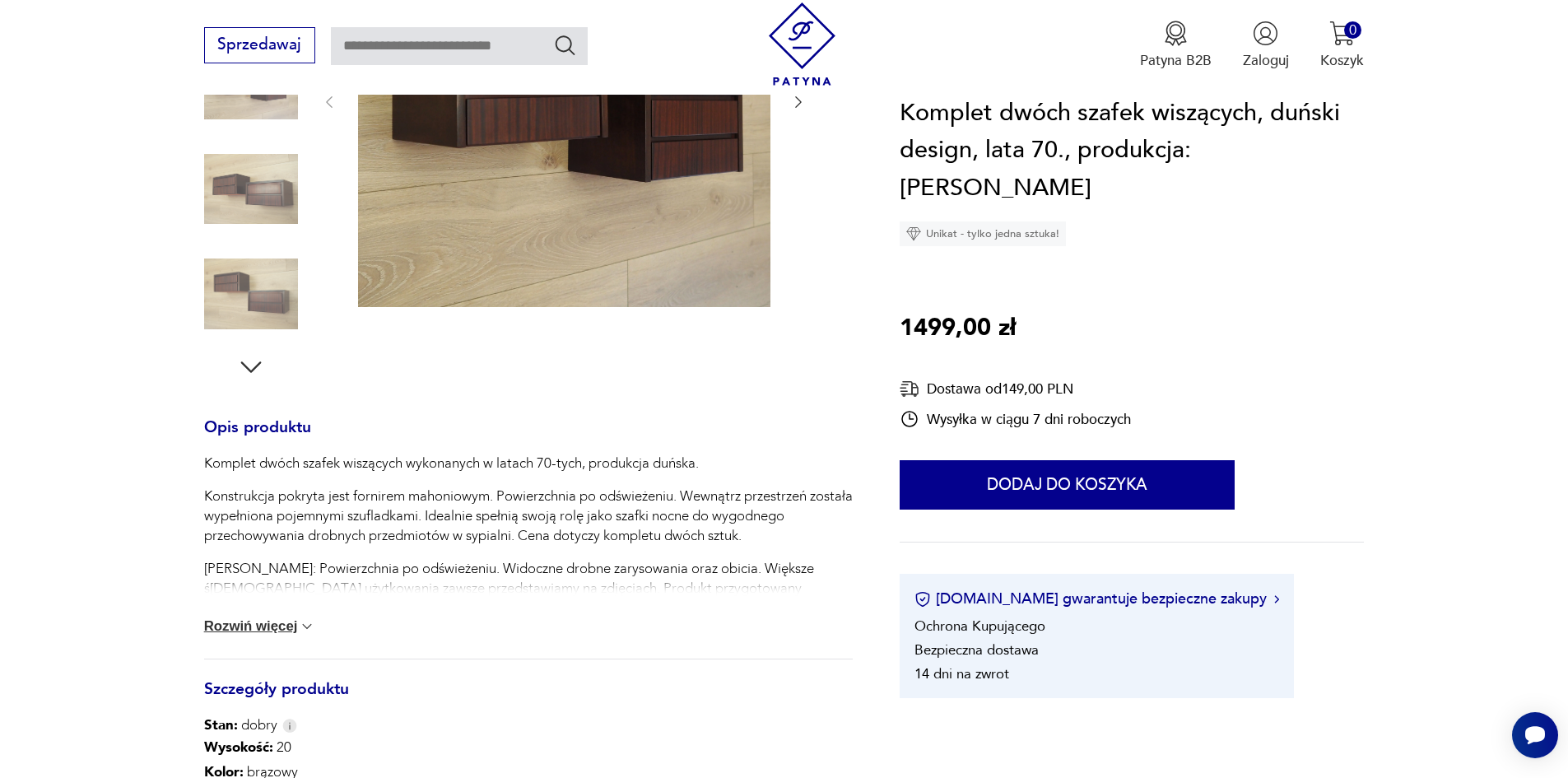
scroll to position [412, 0]
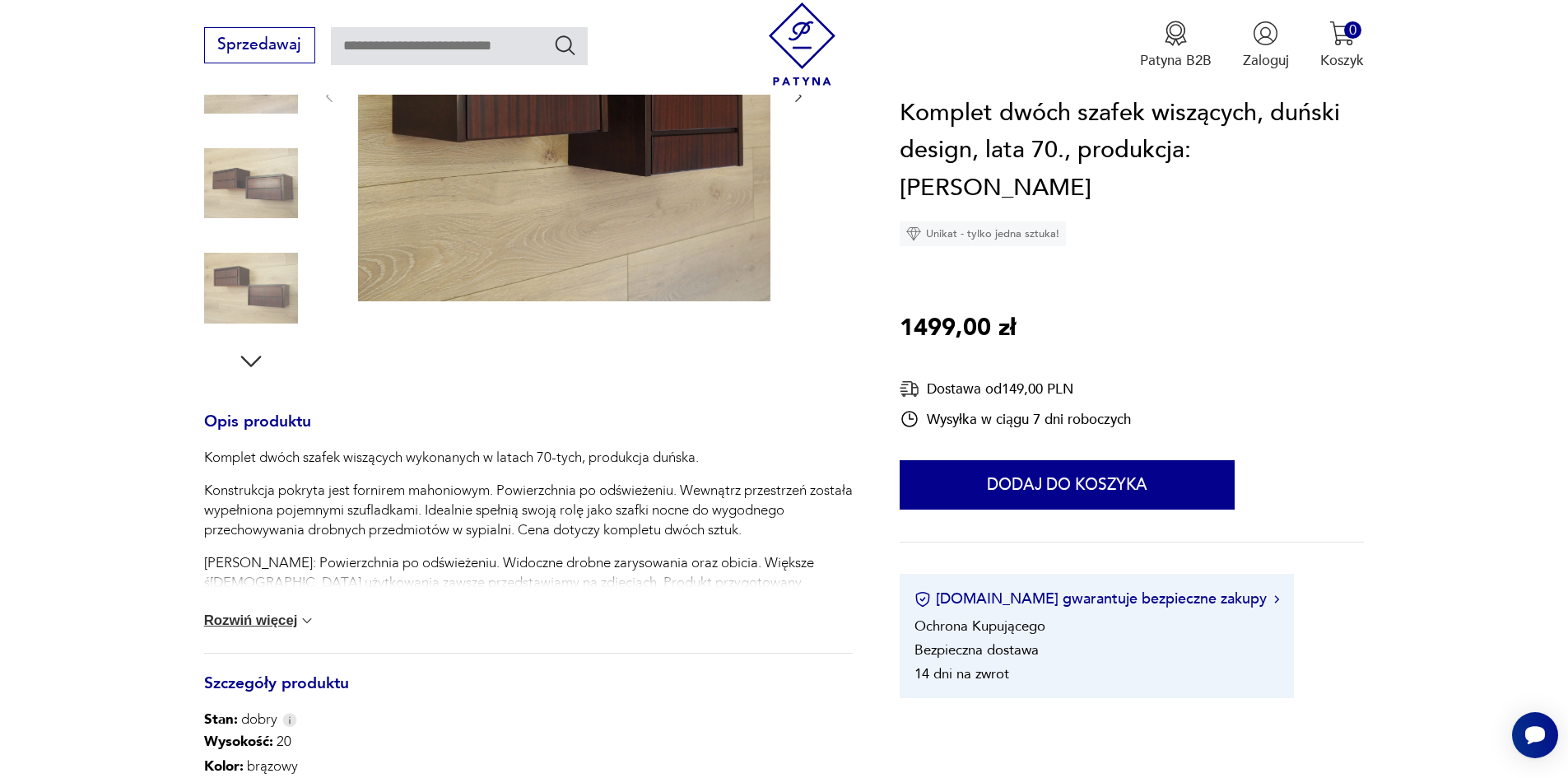
click at [266, 626] on button "Rozwiń więcej" at bounding box center [261, 620] width 112 height 16
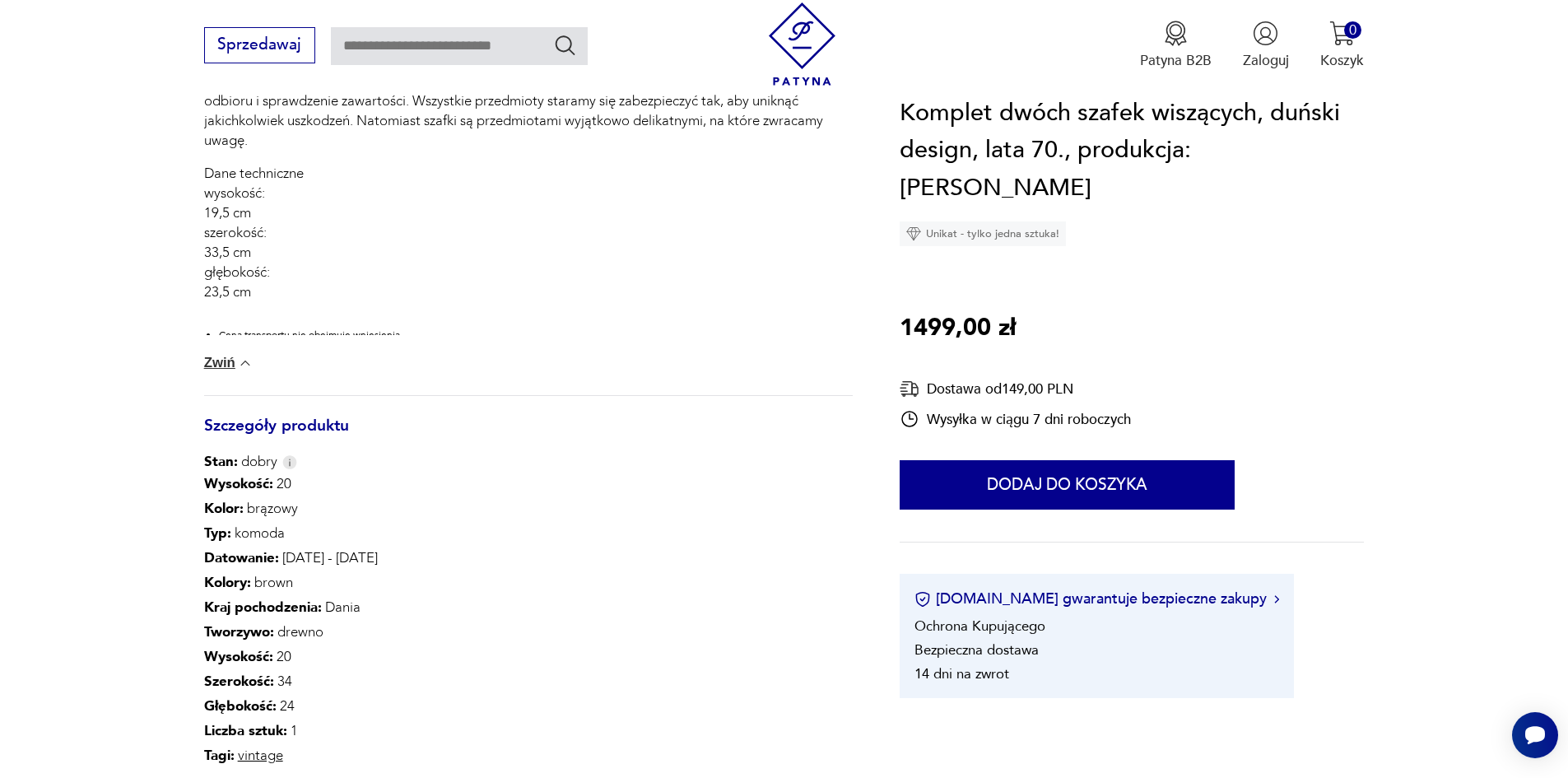
scroll to position [988, 0]
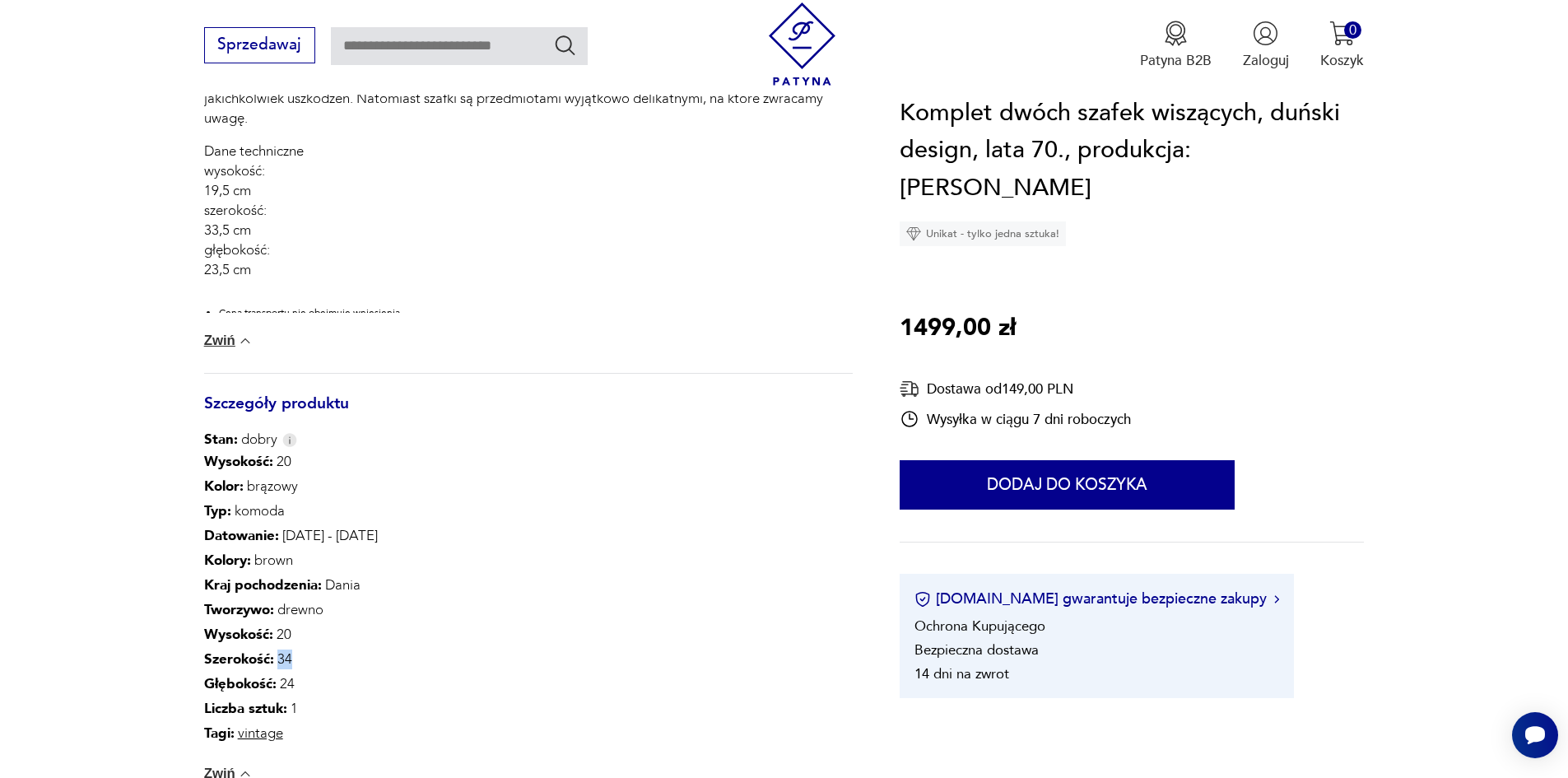
drag, startPoint x: 288, startPoint y: 656, endPoint x: 275, endPoint y: 656, distance: 13.0
click at [275, 656] on p "Szerokość : 34" at bounding box center [291, 659] width 173 height 24
click at [392, 654] on div "Wysokość : 20 Kolor: brązowy Typ : komoda Datowanie : [DATE] - [DATE] Kolory : …" at bounding box center [529, 628] width 649 height 357
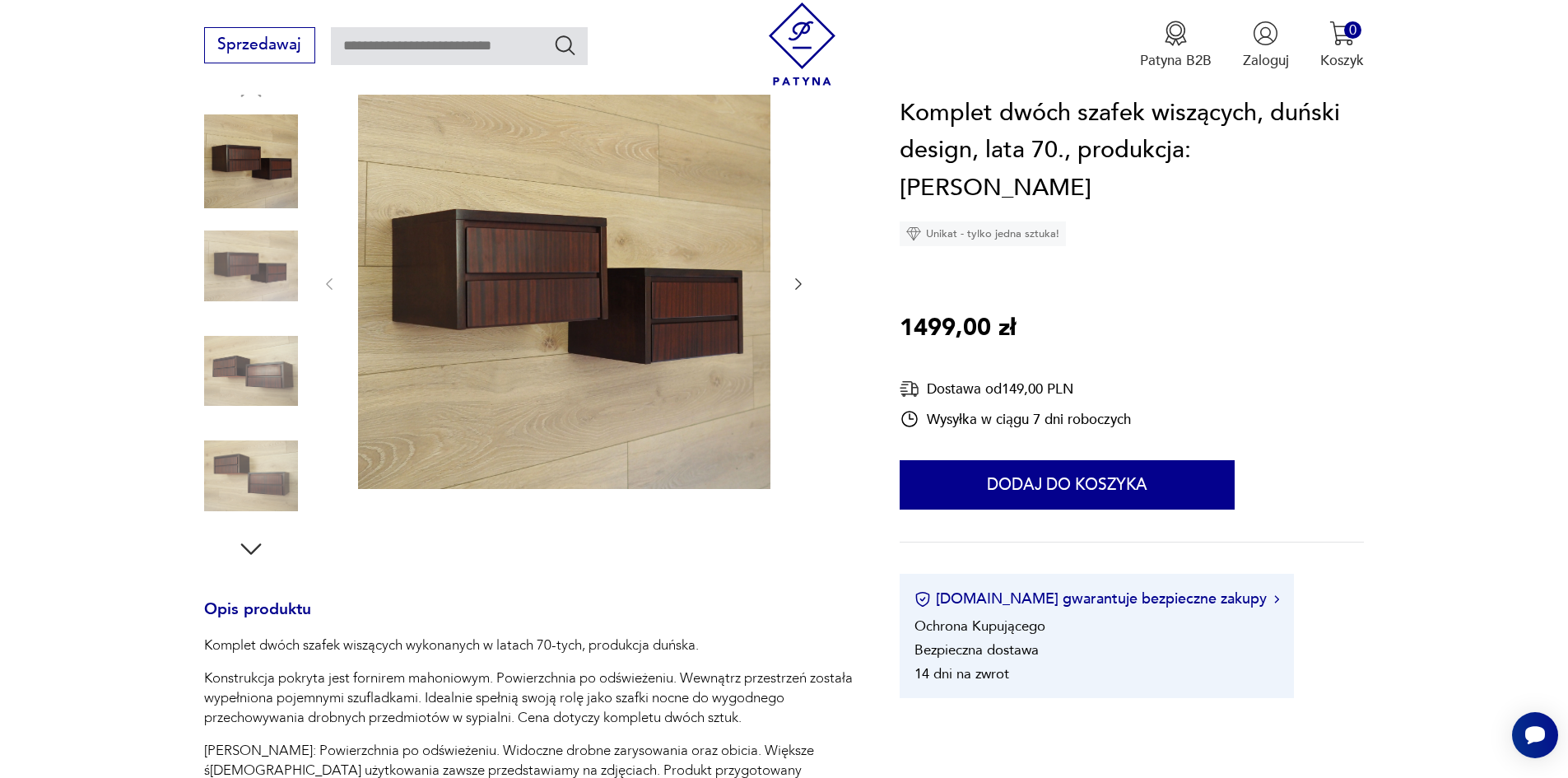
scroll to position [0, 0]
